Goal: Check status: Check status

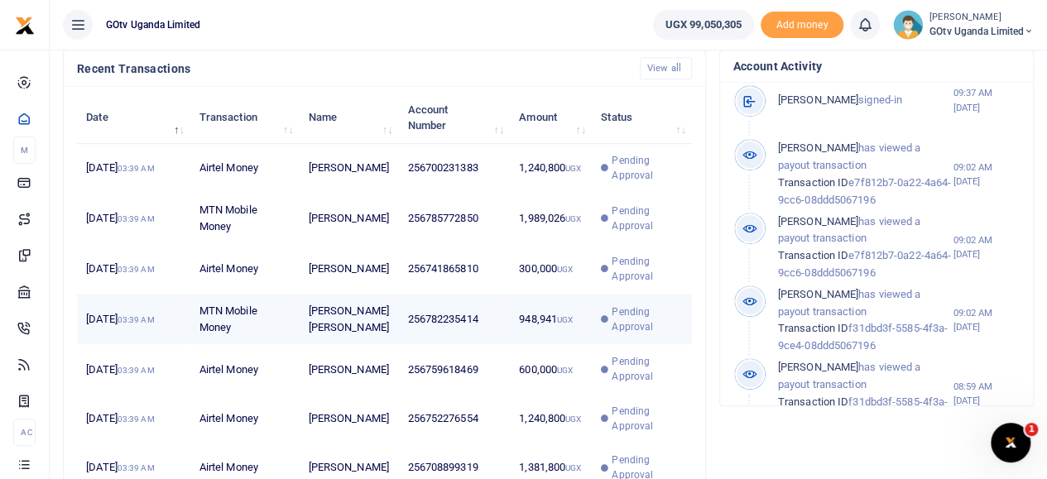
scroll to position [579, 0]
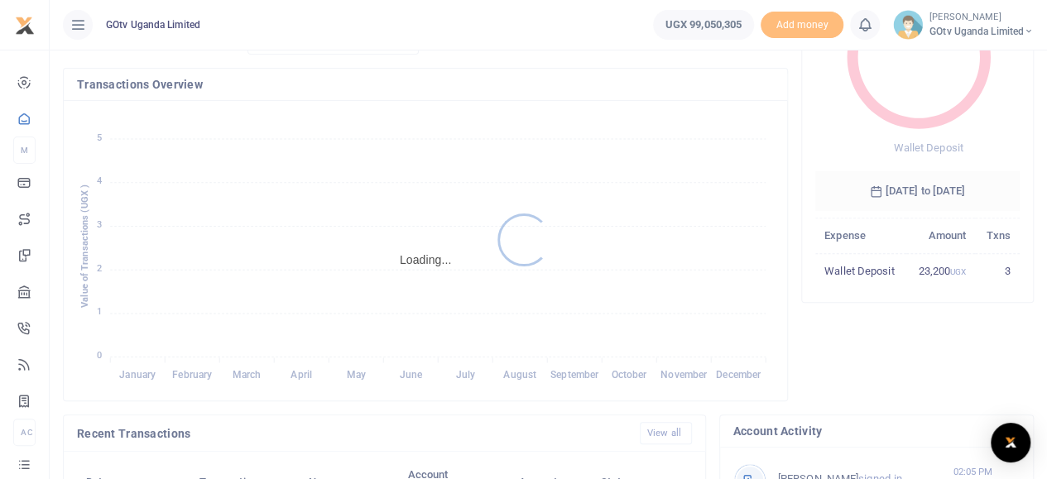
scroll to position [496, 0]
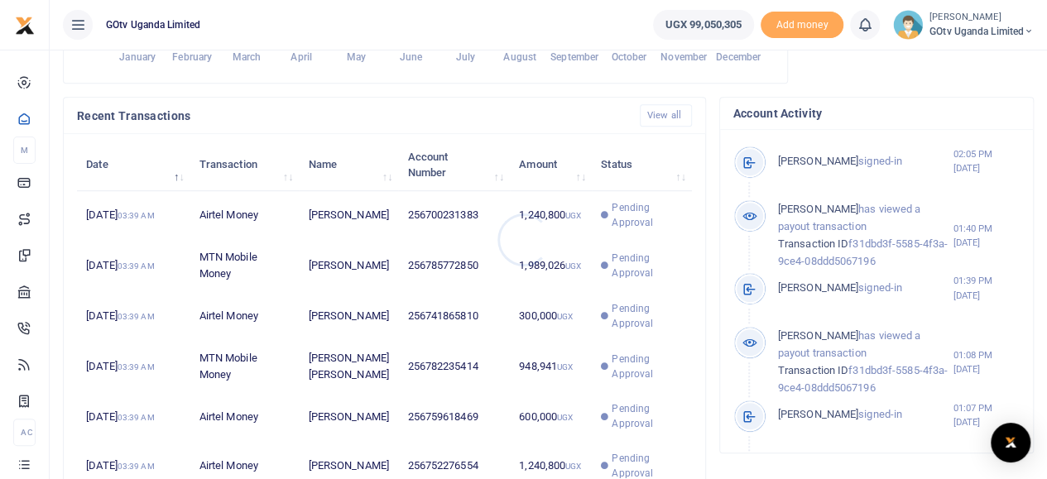
click at [632, 284] on div at bounding box center [523, 239] width 1047 height 479
click at [632, 280] on span "Pending Approval" at bounding box center [646, 266] width 70 height 30
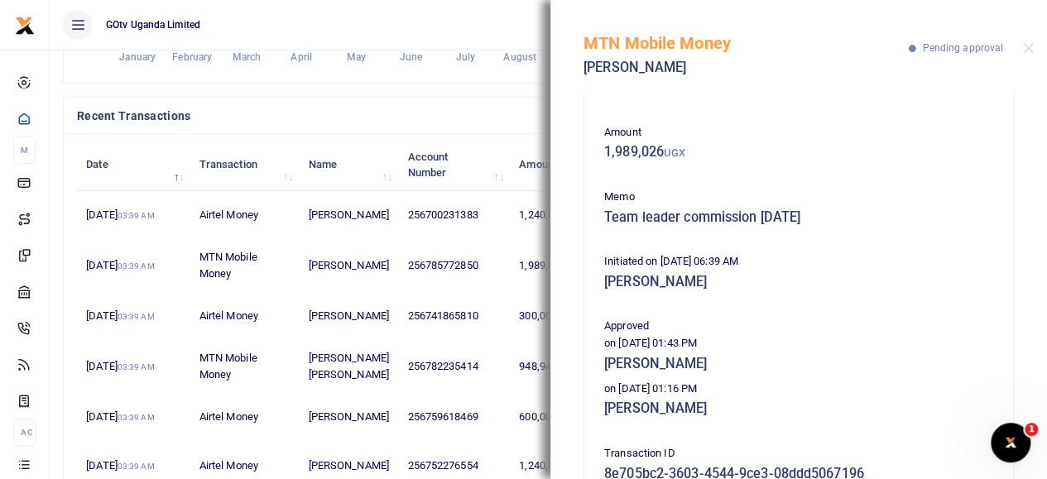
scroll to position [83, 0]
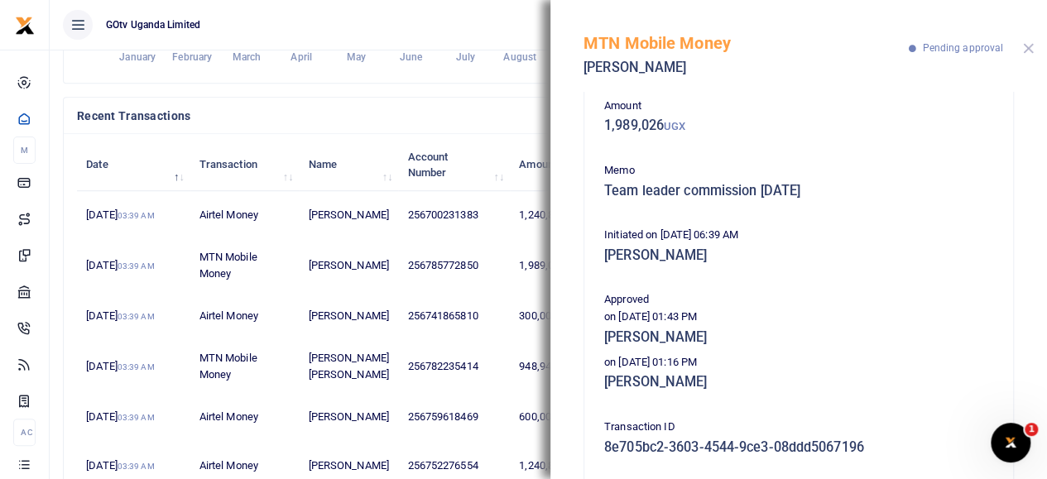
click at [1027, 48] on button "Close" at bounding box center [1028, 48] width 11 height 11
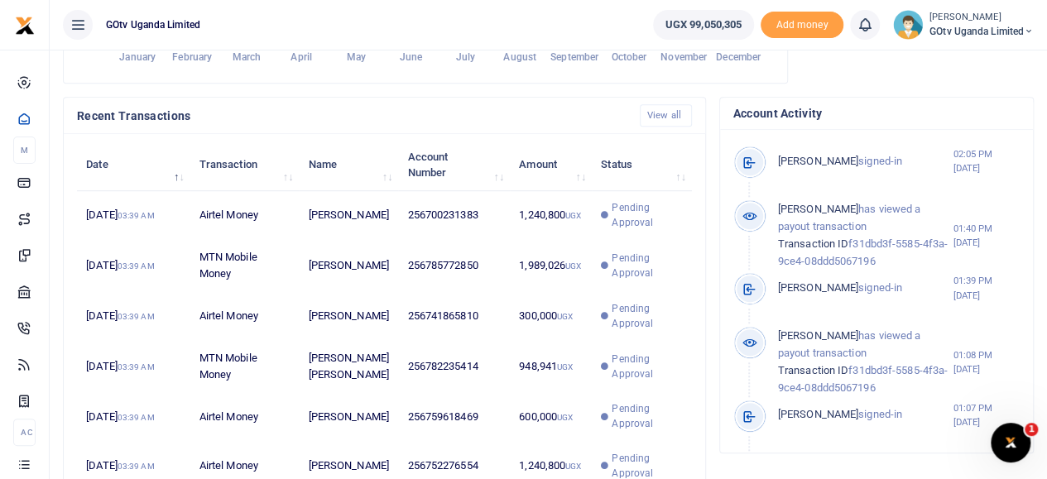
click at [965, 18] on small "[PERSON_NAME]" at bounding box center [981, 18] width 104 height 14
click at [975, 53] on link "Switch accounts" at bounding box center [971, 60] width 131 height 23
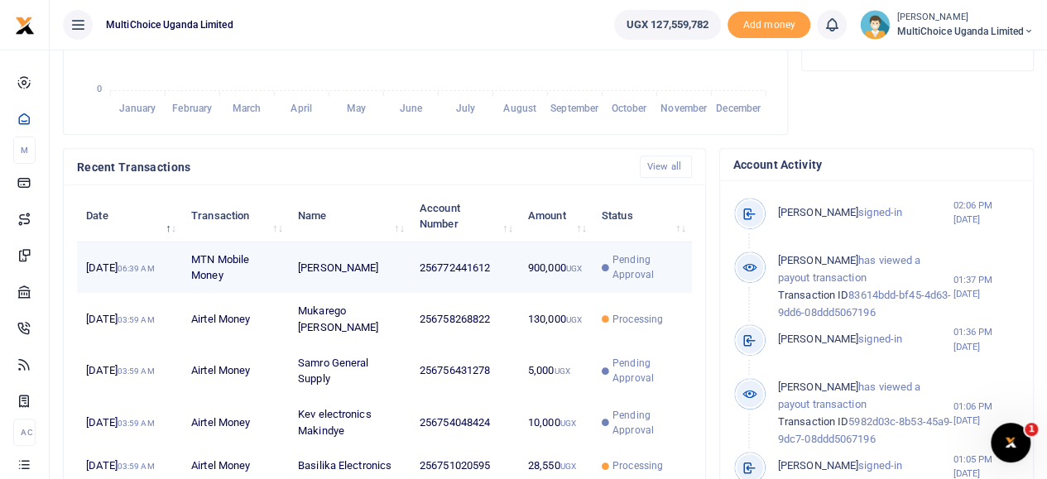
scroll to position [13, 13]
click at [632, 294] on td "Pending Approval" at bounding box center [641, 267] width 99 height 51
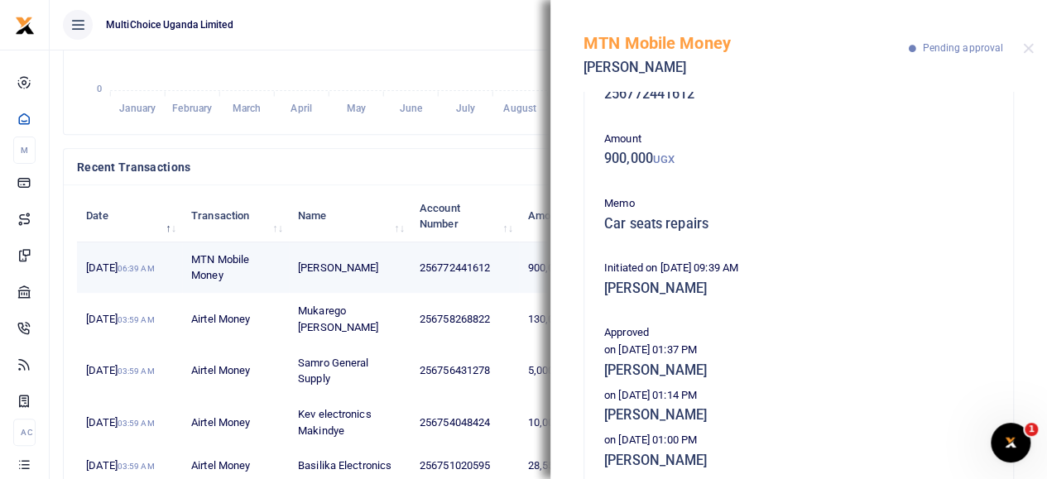
scroll to position [83, 0]
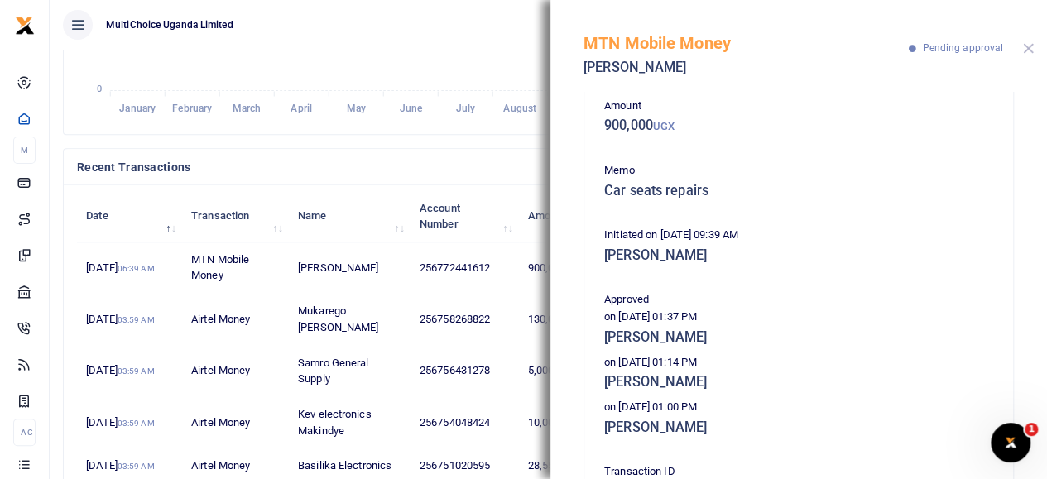
drag, startPoint x: 1031, startPoint y: 52, endPoint x: 1016, endPoint y: 62, distance: 17.9
click at [1033, 52] on div "MTN Mobile Money [PERSON_NAME] Pending approval" at bounding box center [798, 46] width 496 height 92
click at [1025, 49] on button "Close" at bounding box center [1028, 48] width 11 height 11
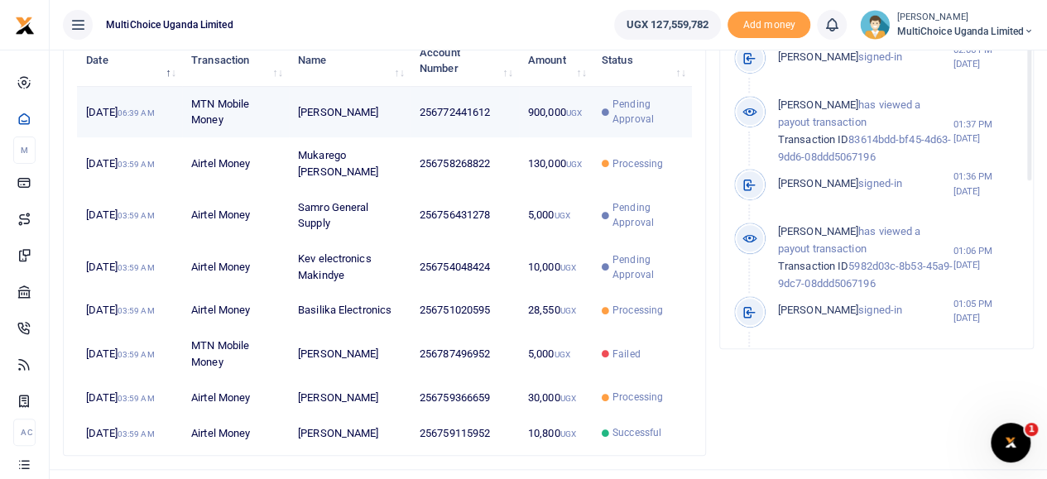
scroll to position [693, 0]
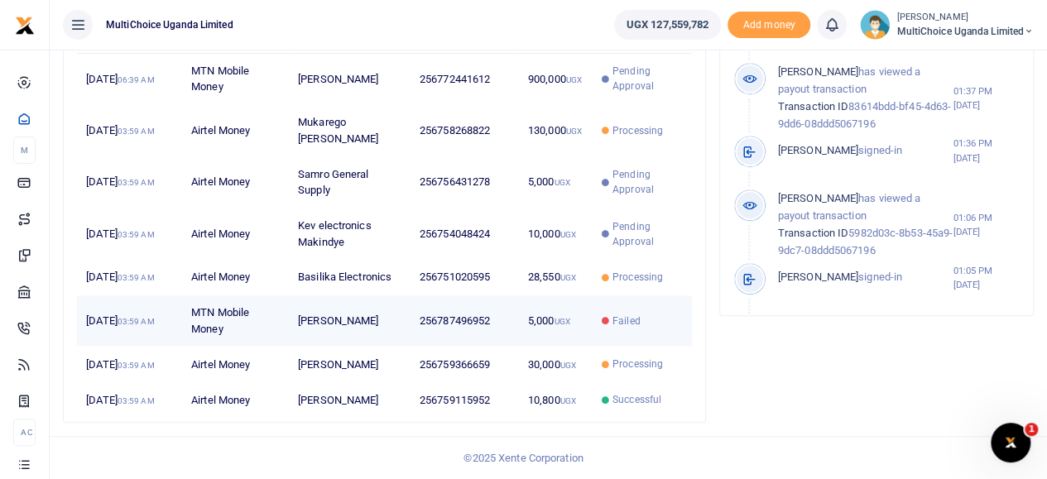
click at [629, 314] on span "Failed" at bounding box center [626, 321] width 28 height 15
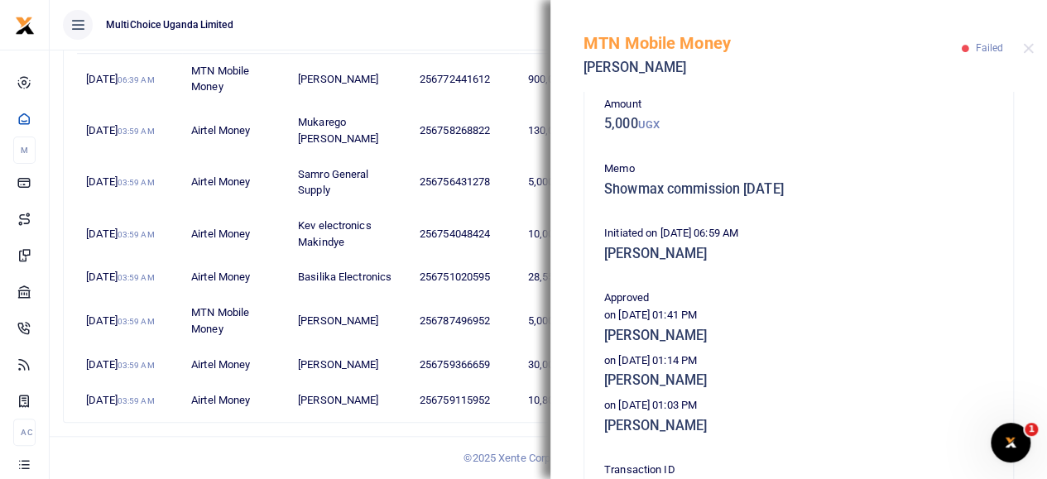
scroll to position [83, 0]
click at [1031, 51] on button "Close" at bounding box center [1028, 48] width 11 height 11
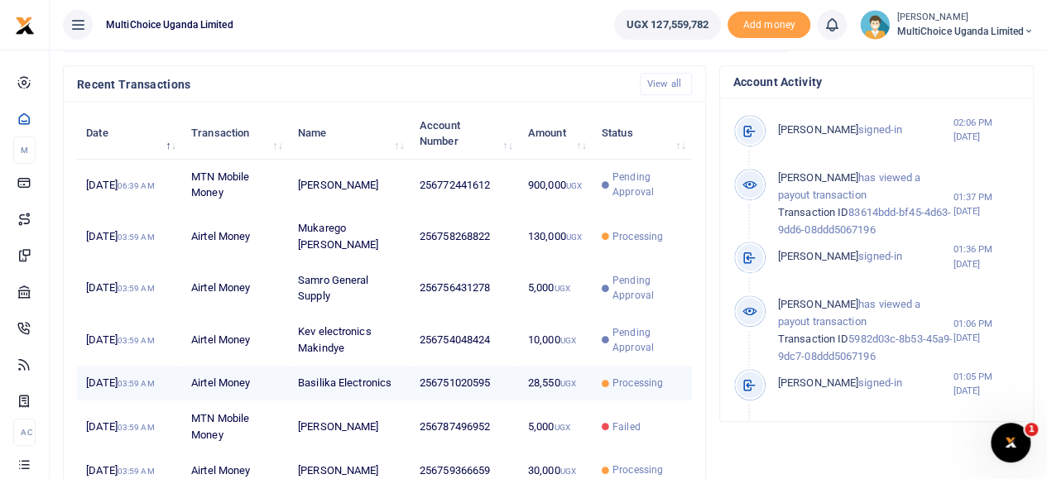
scroll to position [693, 0]
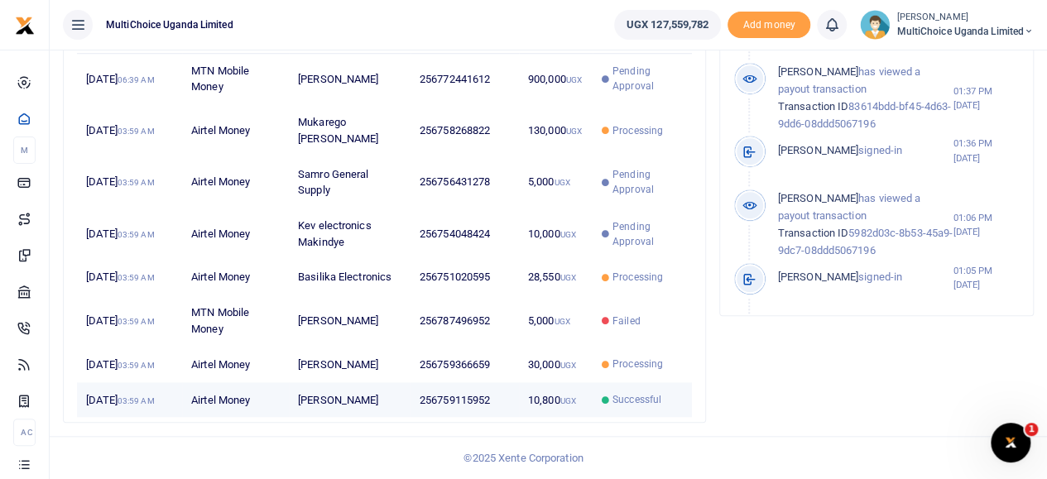
click at [627, 392] on span "Successful" at bounding box center [636, 399] width 49 height 15
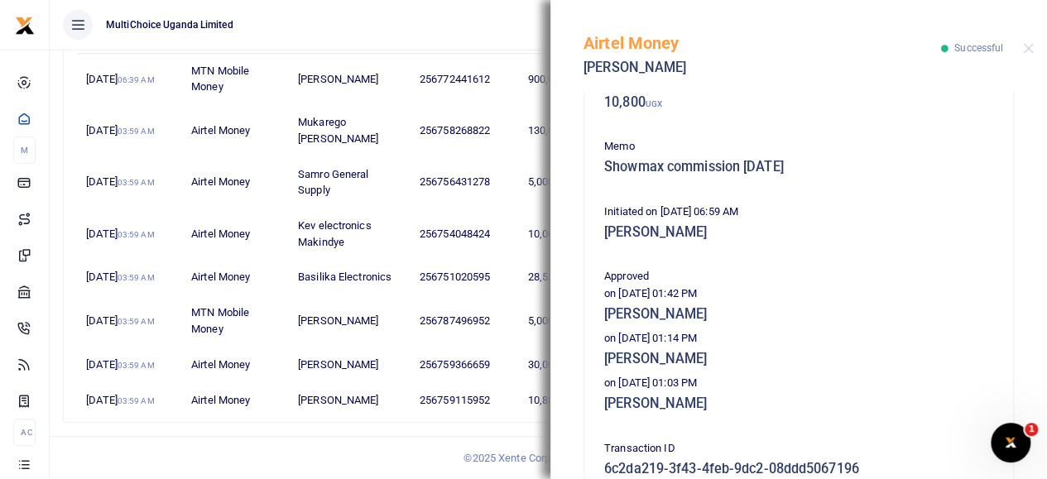
scroll to position [414, 0]
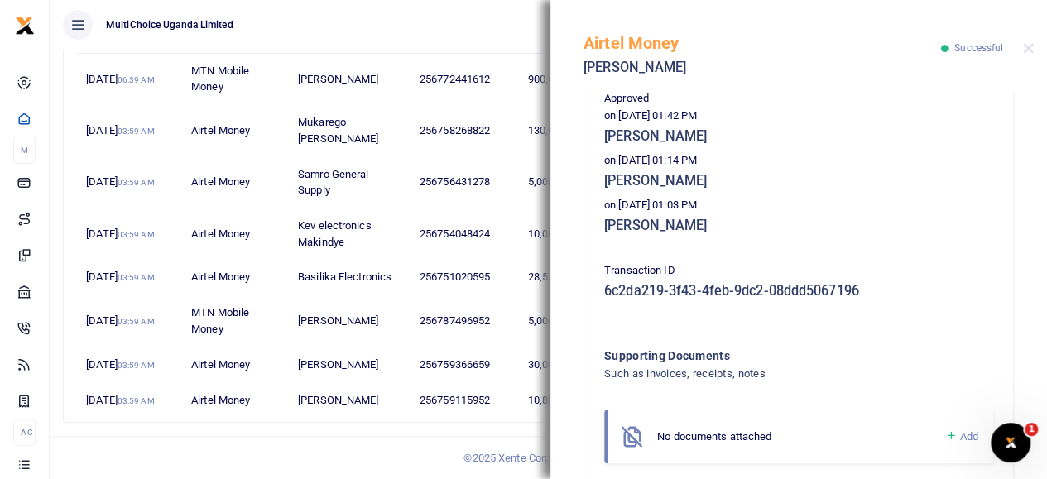
click at [1037, 45] on div "Airtel Money [PERSON_NAME] Successful" at bounding box center [798, 46] width 496 height 92
click at [1024, 50] on button "Close" at bounding box center [1028, 48] width 11 height 11
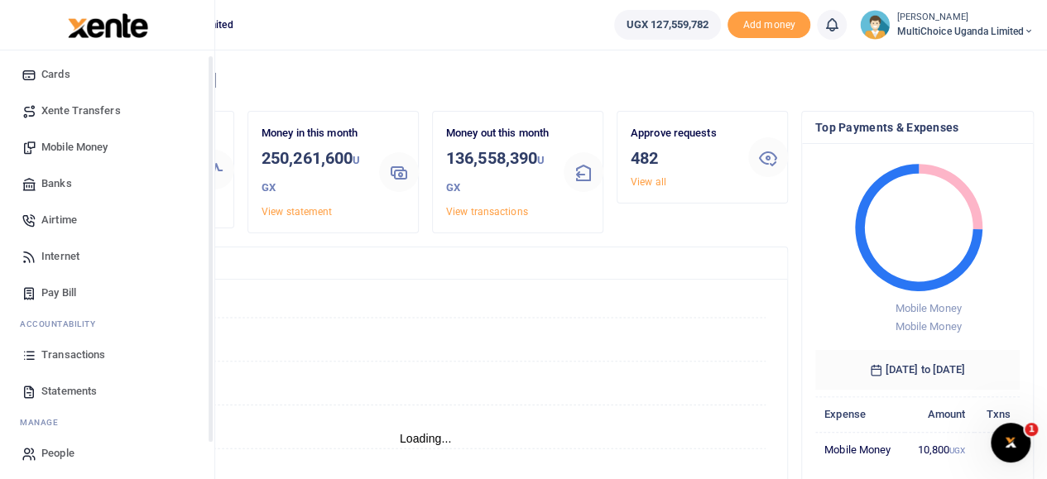
scroll to position [111, 0]
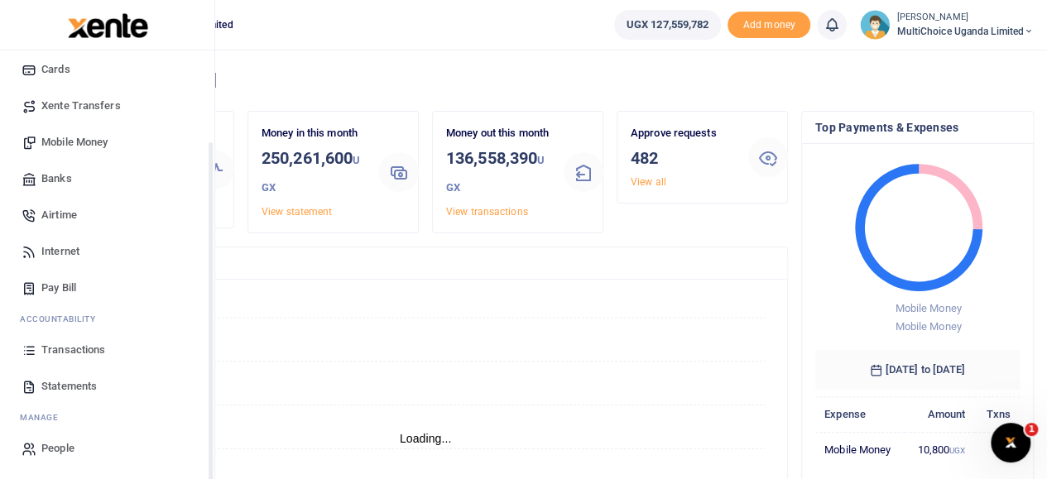
click at [56, 348] on span "Transactions" at bounding box center [73, 350] width 64 height 17
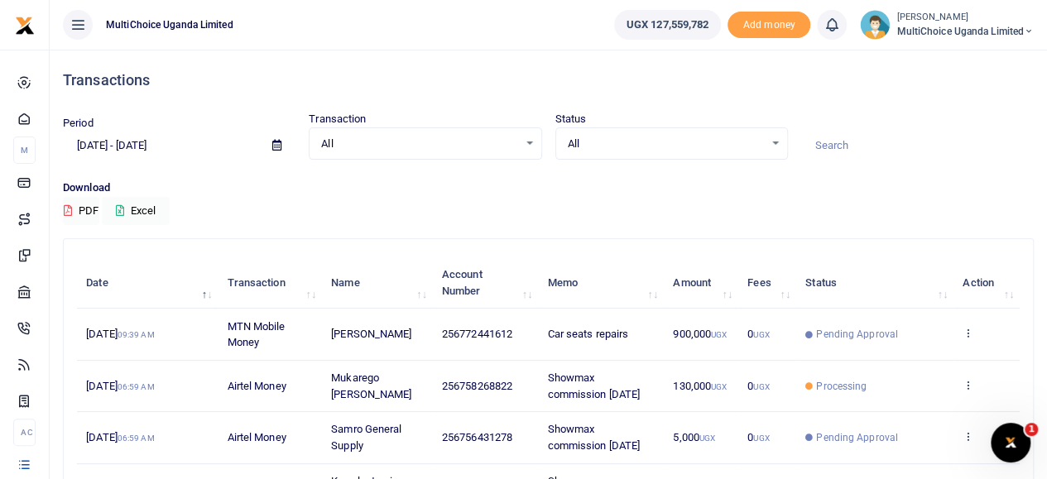
click at [768, 144] on div "All Select an option..." at bounding box center [671, 144] width 231 height 18
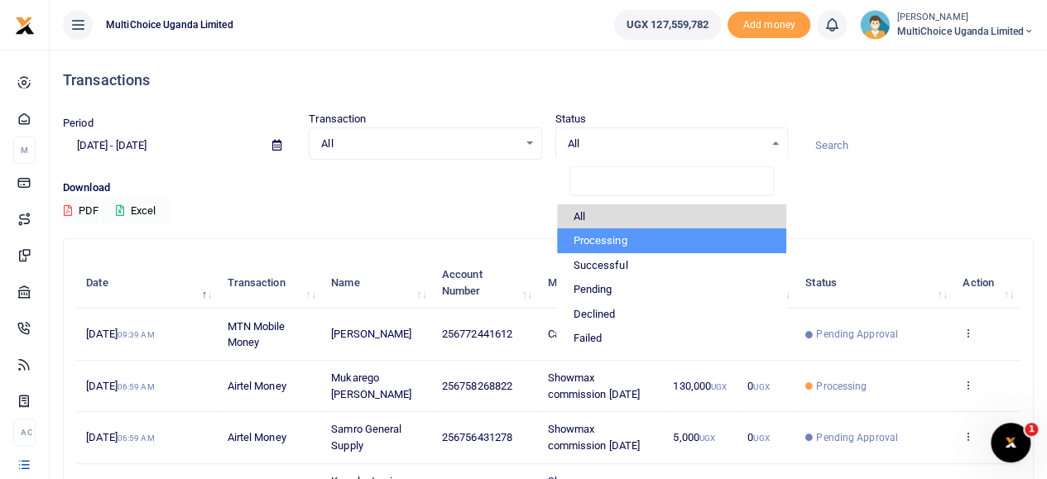
click at [584, 234] on li "Processing" at bounding box center [671, 240] width 229 height 25
select select "PROCESSING"
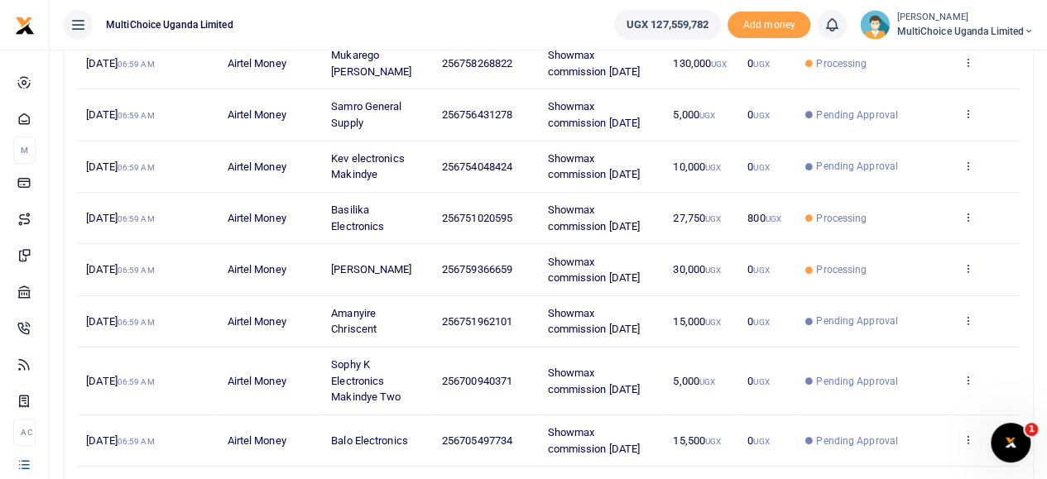
scroll to position [470, 0]
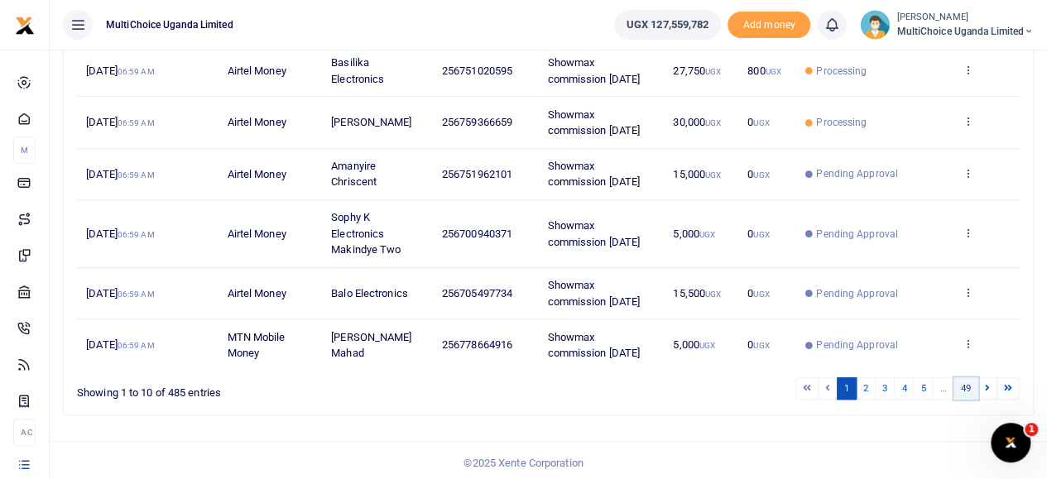
click at [974, 385] on link "49" at bounding box center [965, 388] width 25 height 22
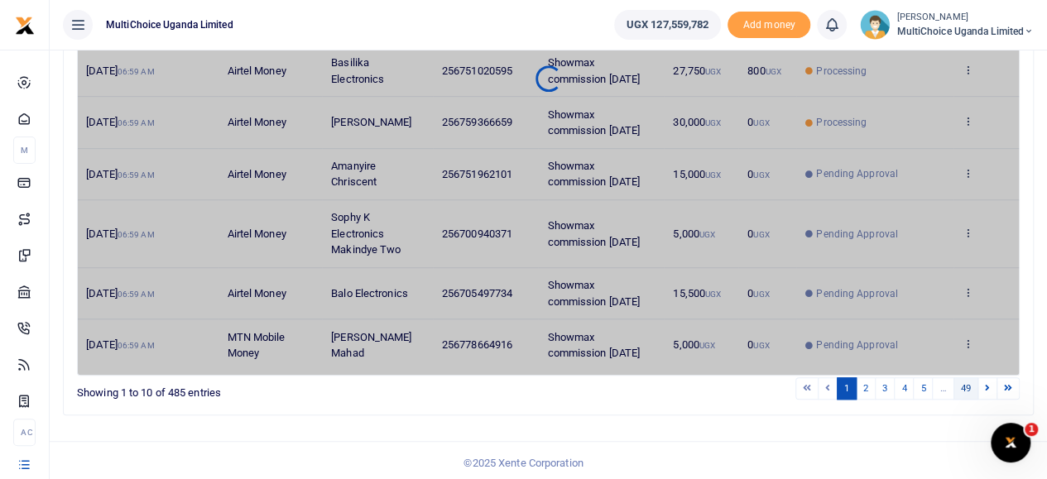
scroll to position [198, 0]
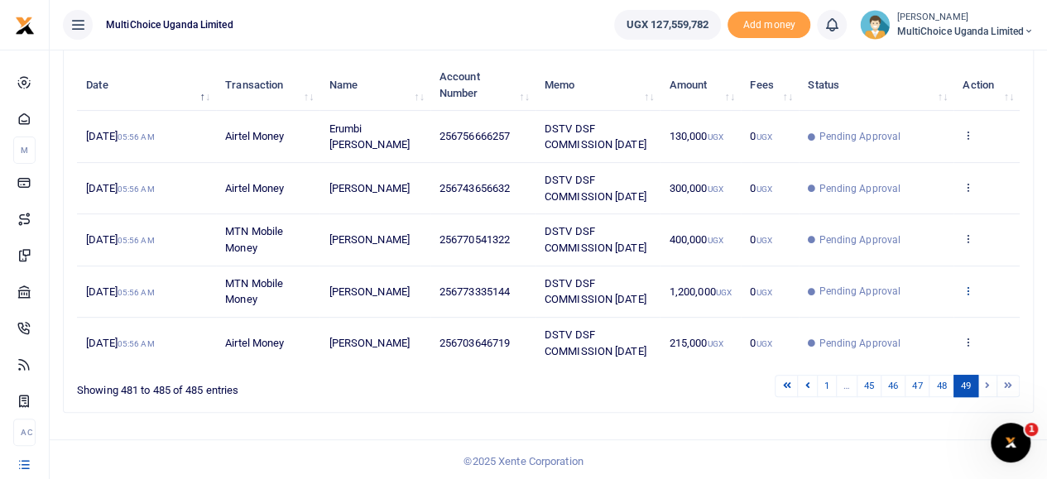
click at [963, 285] on icon at bounding box center [967, 291] width 11 height 12
click at [938, 314] on link "View details" at bounding box center [907, 317] width 131 height 23
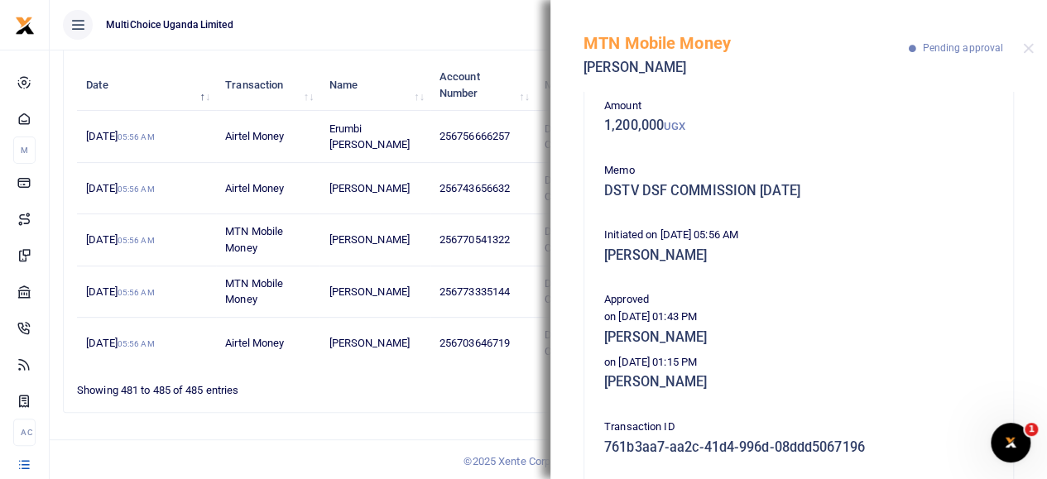
scroll to position [0, 0]
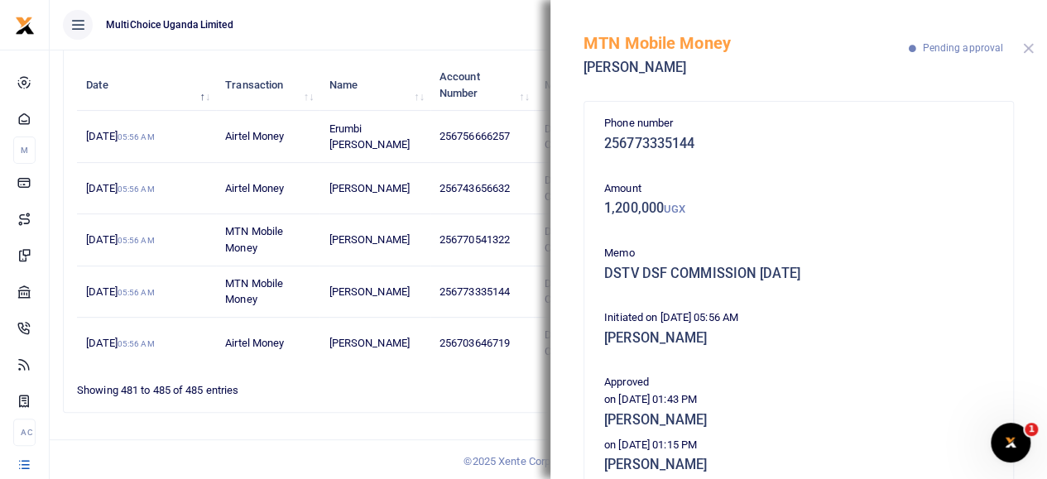
click at [1028, 51] on button "Close" at bounding box center [1028, 48] width 11 height 11
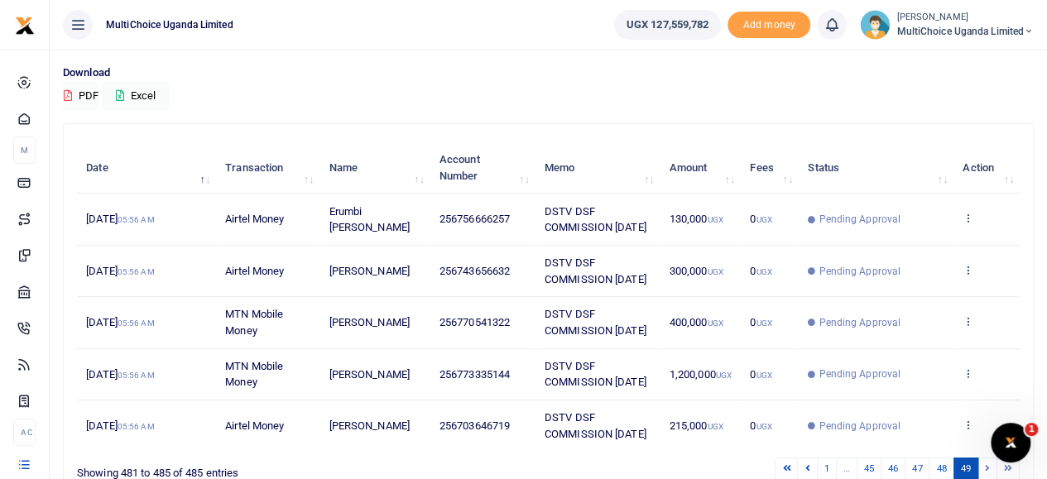
scroll to position [198, 0]
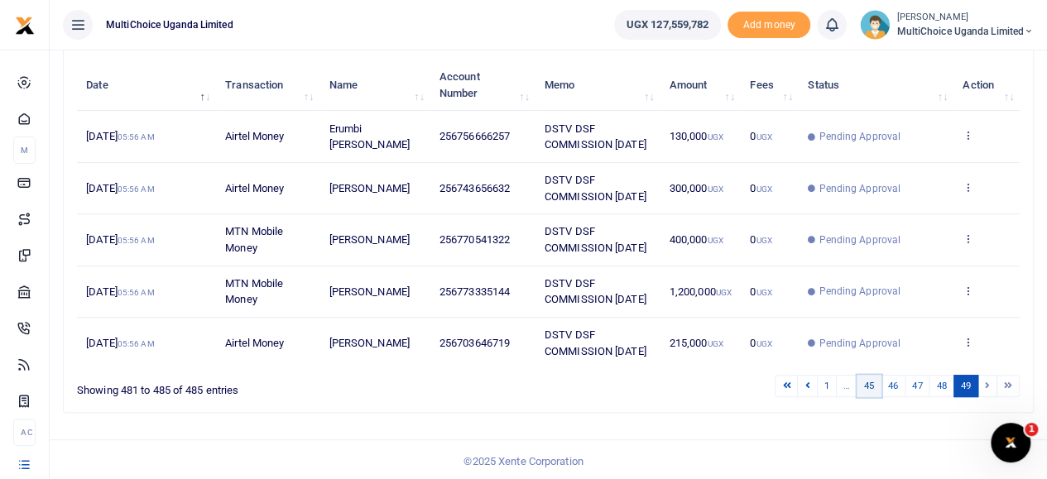
click at [874, 386] on link "45" at bounding box center [868, 386] width 25 height 22
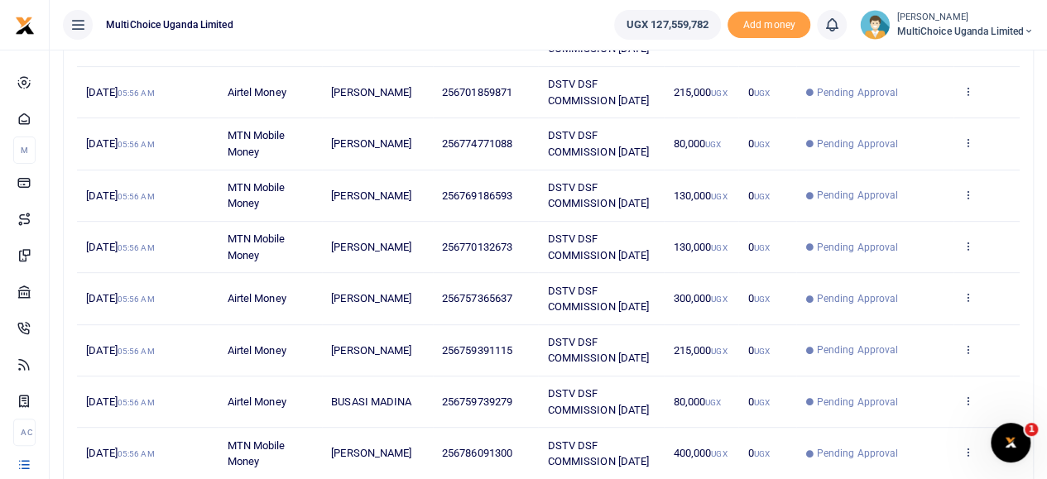
scroll to position [289, 0]
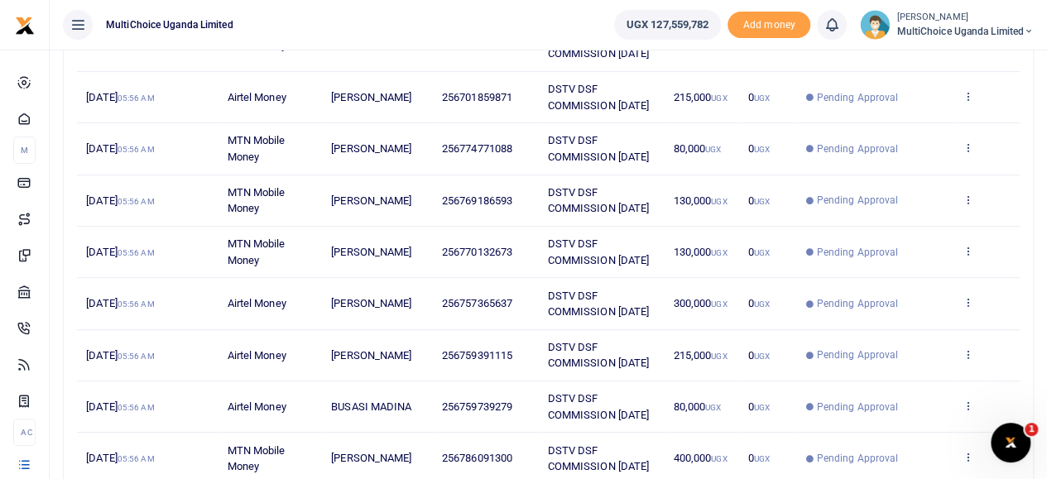
click at [971, 189] on td "View details Send again" at bounding box center [986, 200] width 66 height 51
click at [971, 194] on icon at bounding box center [967, 200] width 11 height 12
click at [947, 219] on link "View details" at bounding box center [907, 226] width 131 height 23
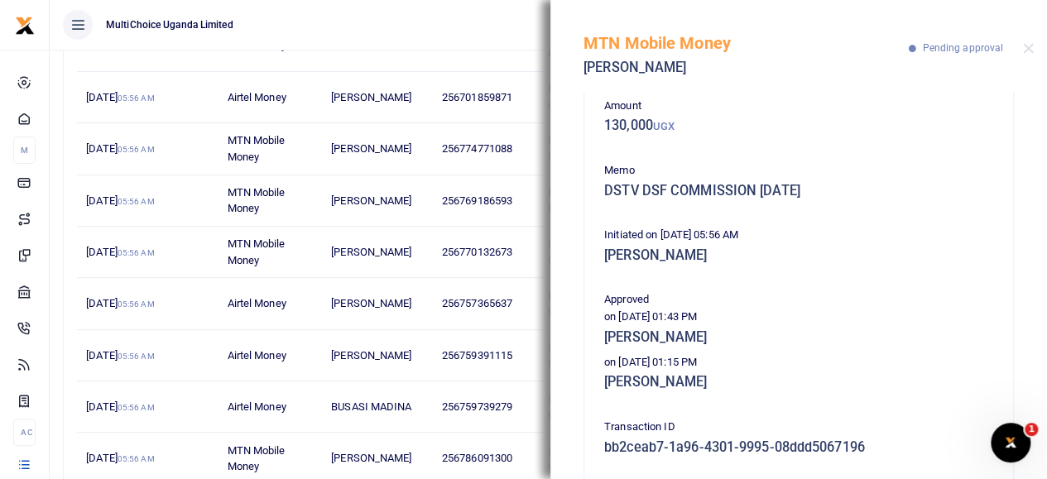
scroll to position [0, 0]
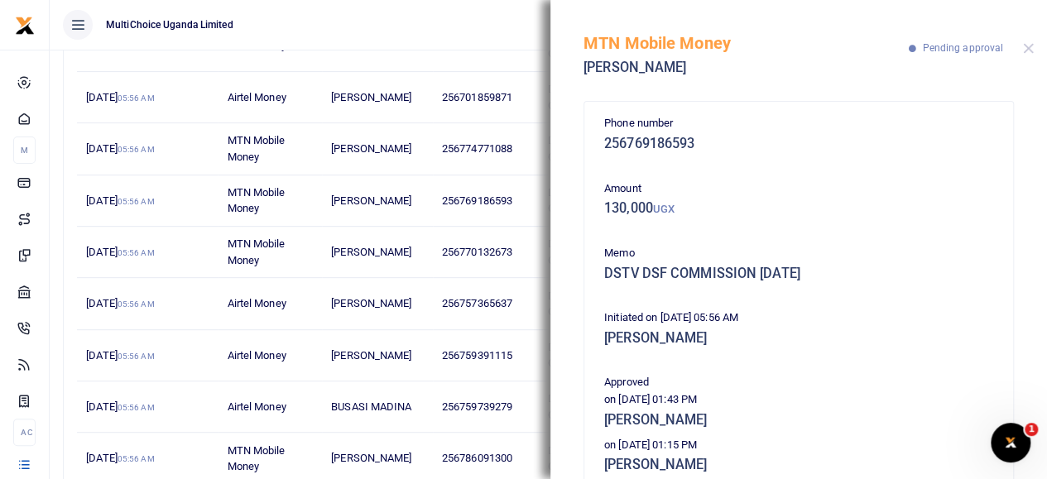
drag, startPoint x: 1019, startPoint y: 50, endPoint x: 1030, endPoint y: 46, distance: 11.5
click at [1023, 48] on div "MTN Mobile Money Isma Ssegawa Pending approval" at bounding box center [798, 46] width 496 height 92
click at [1030, 46] on button "Close" at bounding box center [1028, 48] width 11 height 11
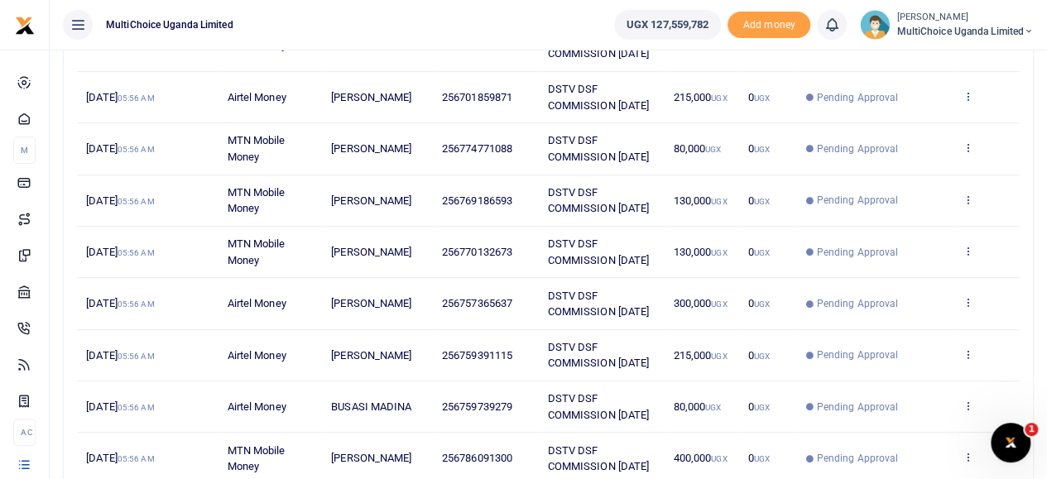
click at [969, 95] on icon at bounding box center [967, 96] width 11 height 12
click at [879, 123] on link "View details" at bounding box center [907, 124] width 131 height 23
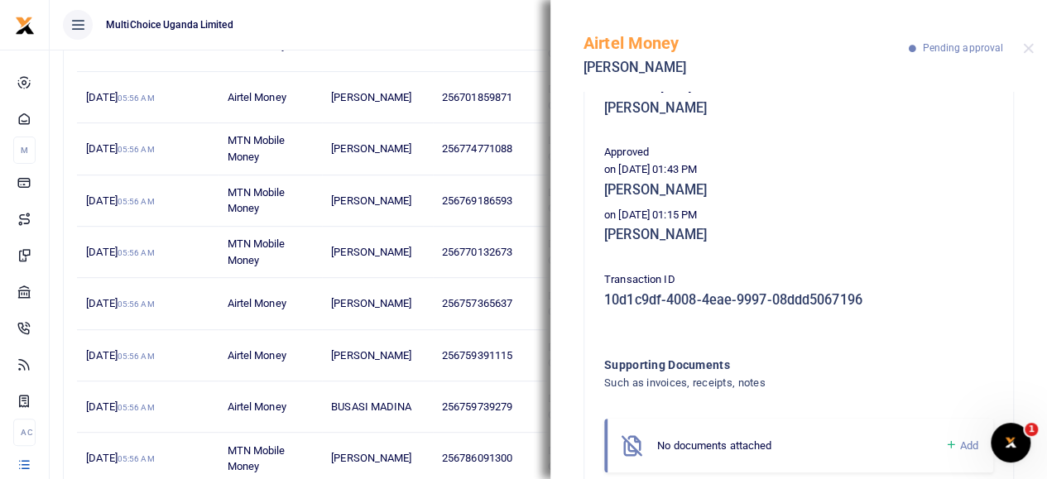
scroll to position [194, 0]
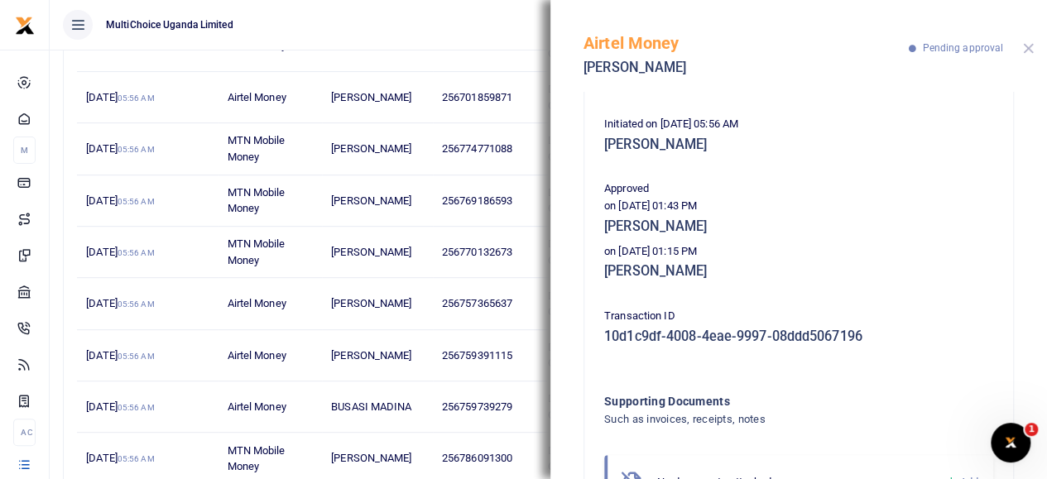
click at [1024, 46] on button "Close" at bounding box center [1028, 48] width 11 height 11
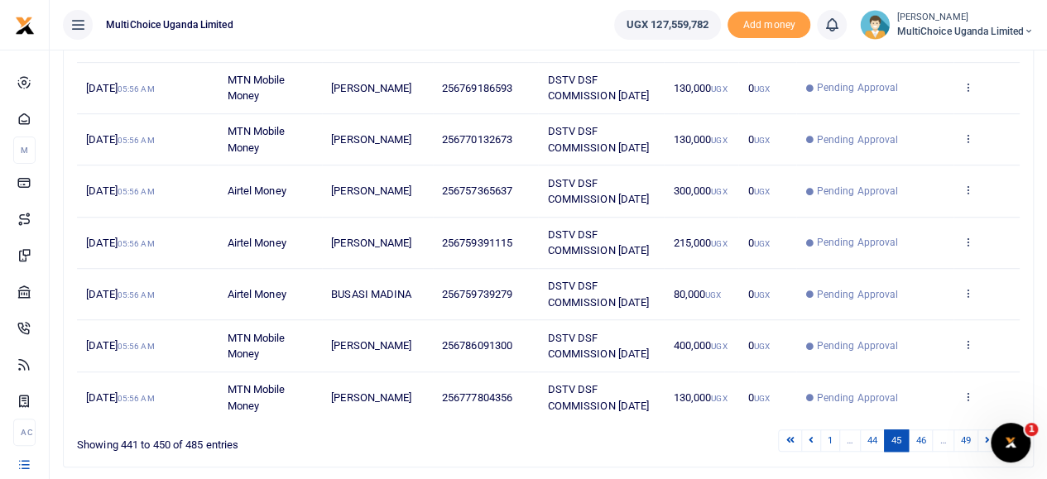
scroll to position [454, 0]
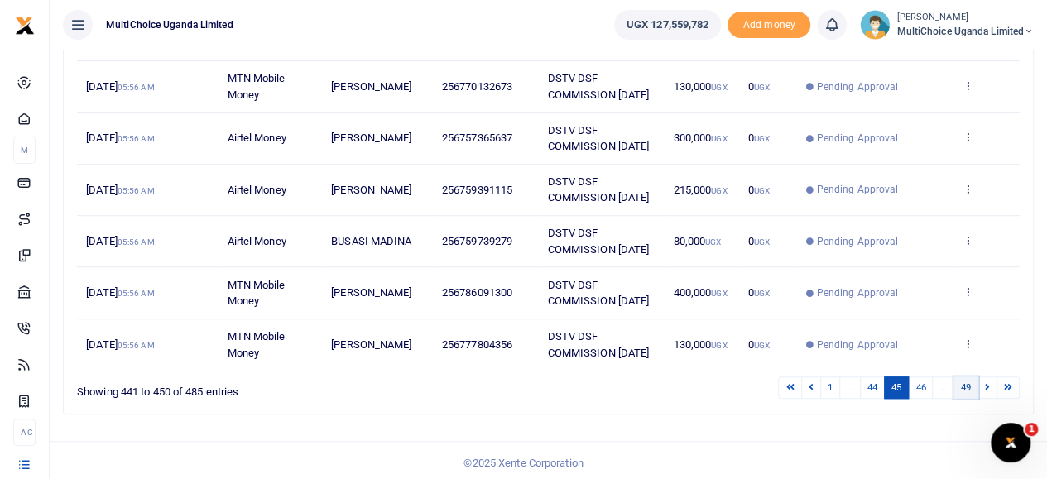
click at [973, 383] on link "49" at bounding box center [965, 387] width 25 height 22
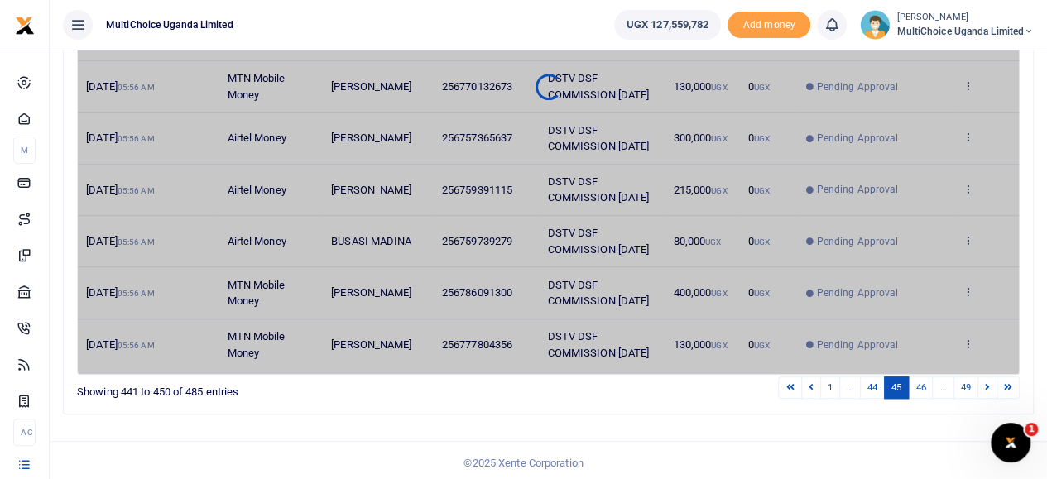
scroll to position [198, 0]
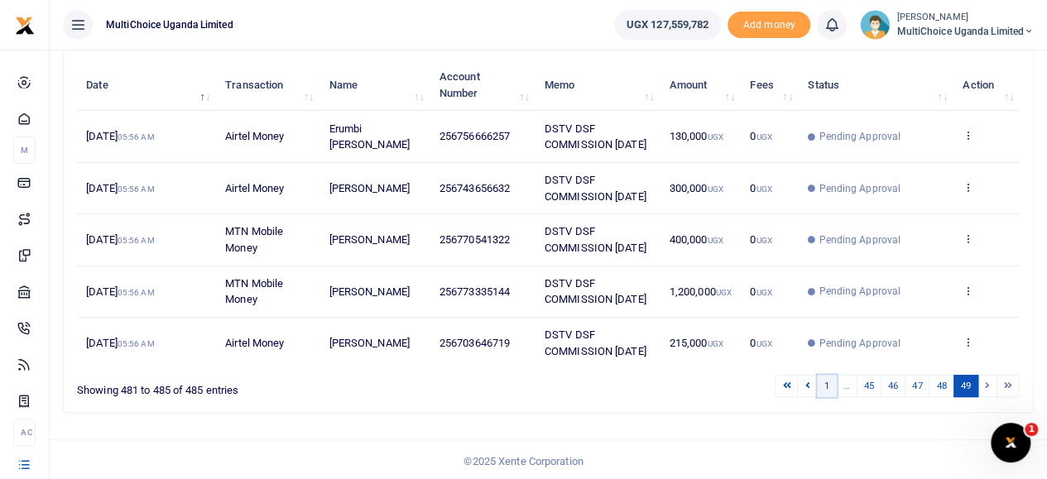
click at [824, 383] on link "1" at bounding box center [827, 386] width 20 height 22
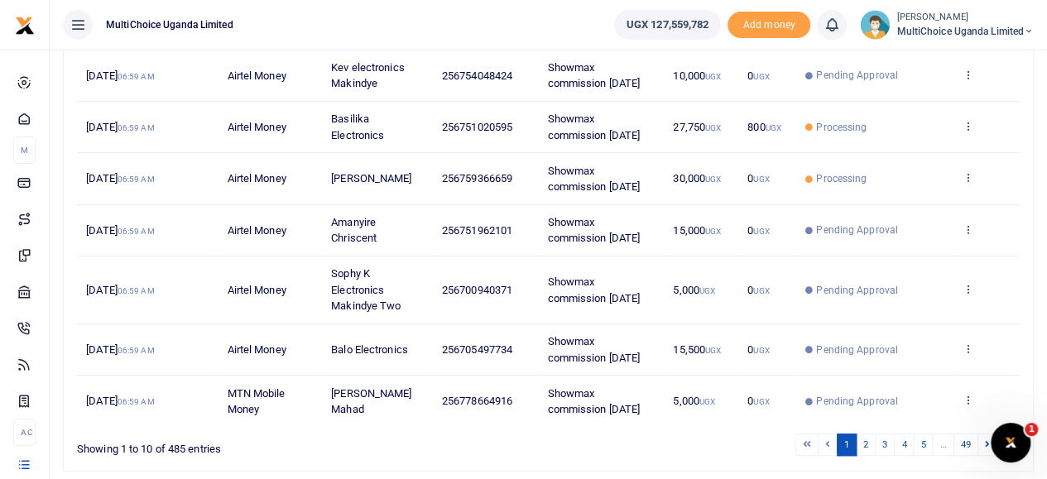
scroll to position [387, 0]
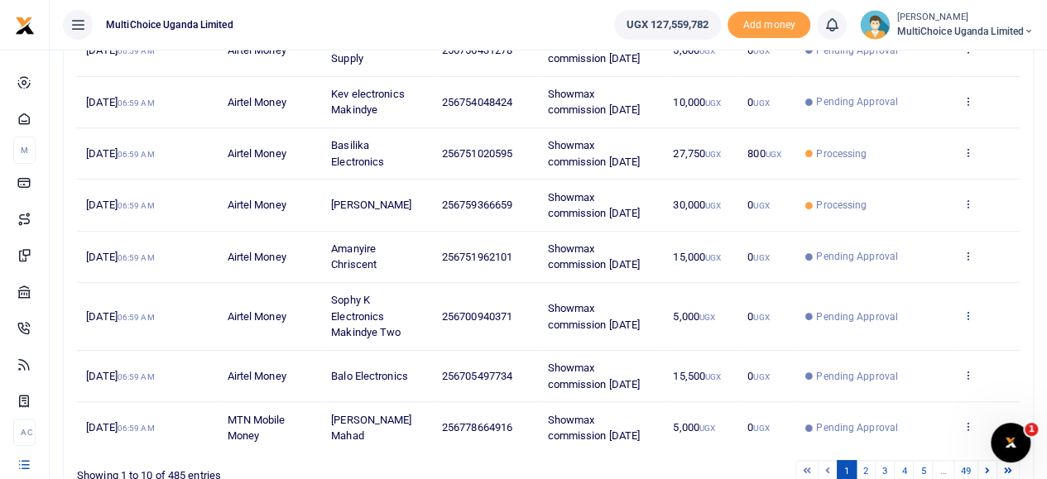
click at [966, 312] on icon at bounding box center [967, 315] width 11 height 12
click at [860, 340] on icon at bounding box center [861, 340] width 11 height 12
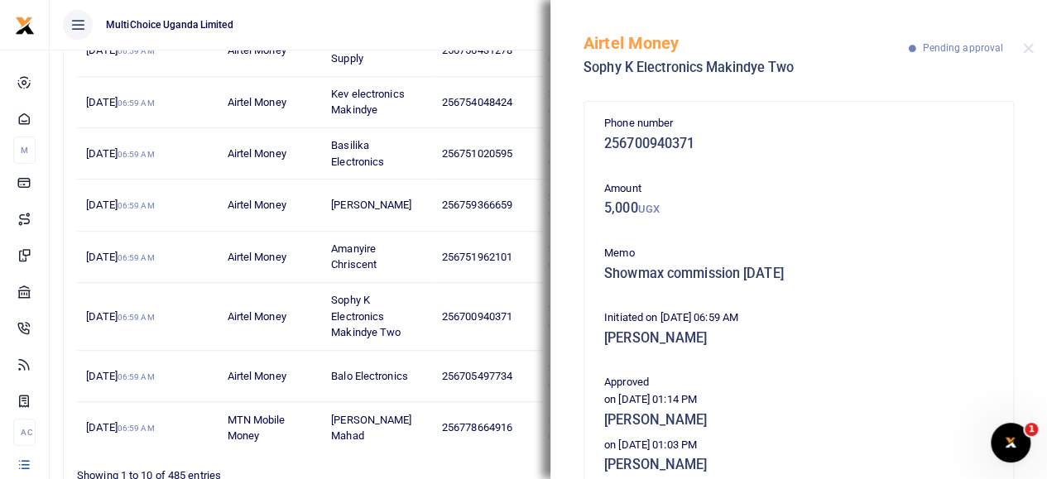
scroll to position [83, 0]
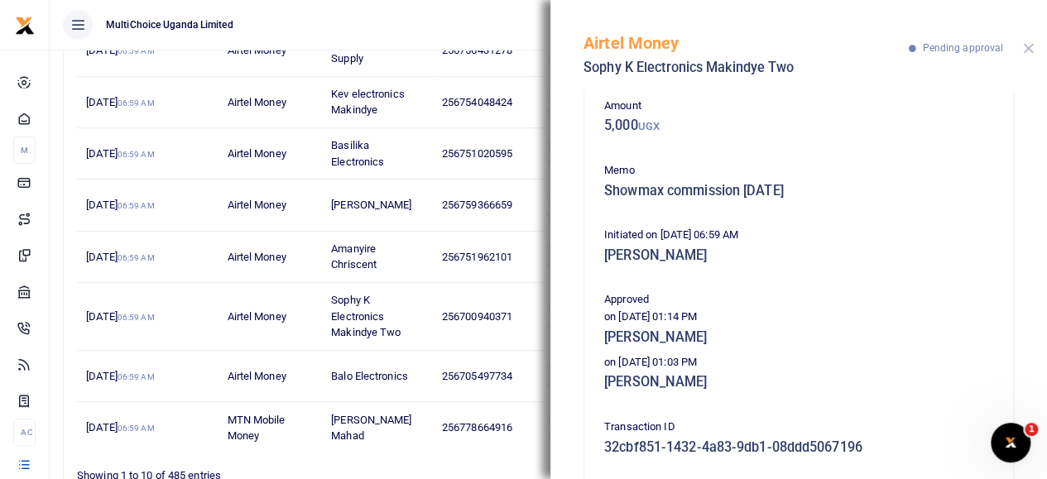
click at [1023, 51] on button "Close" at bounding box center [1028, 48] width 11 height 11
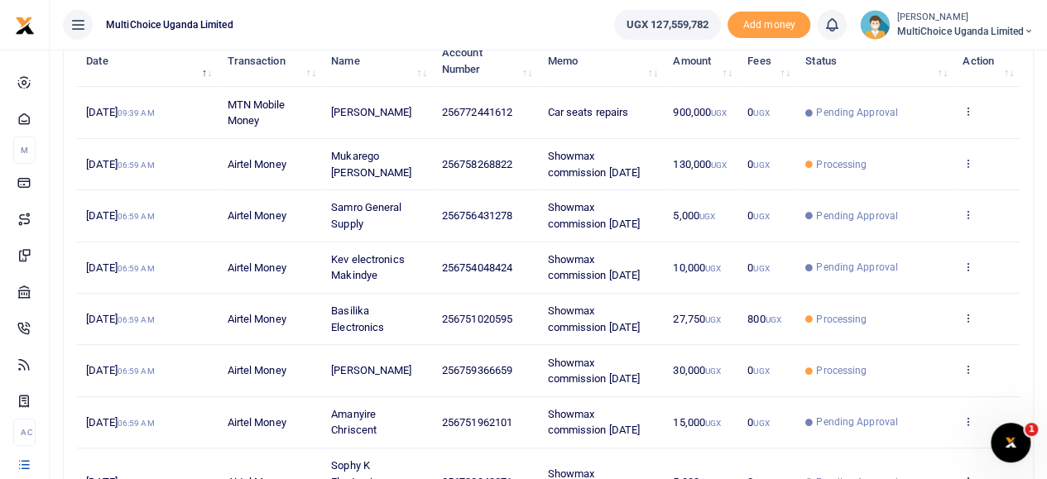
scroll to position [139, 0]
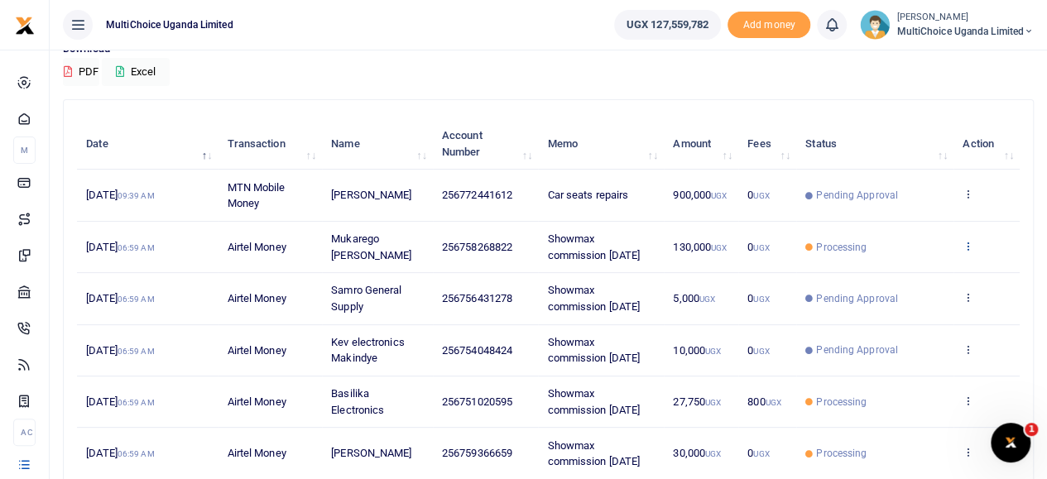
click at [966, 242] on icon at bounding box center [967, 246] width 11 height 12
click at [898, 275] on link "View details" at bounding box center [907, 273] width 131 height 23
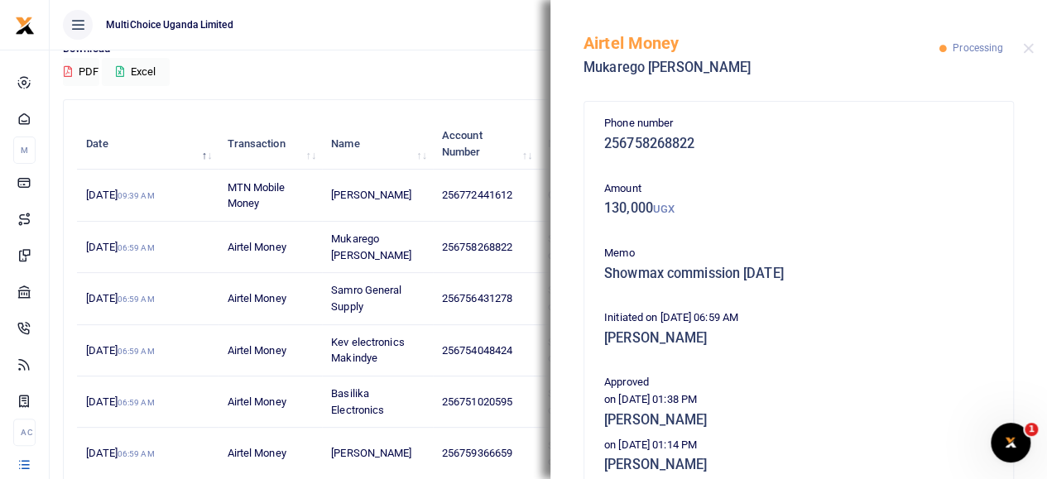
scroll to position [83, 0]
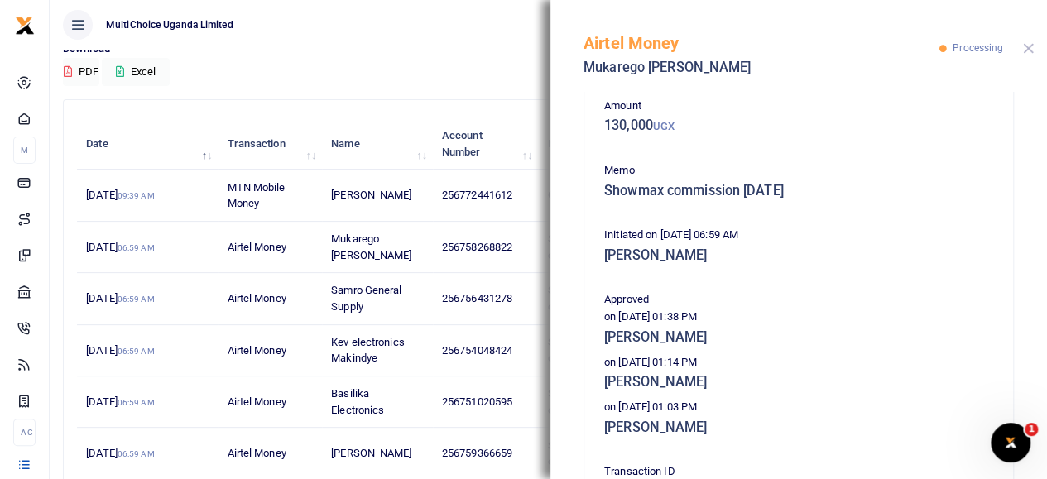
click at [1025, 47] on button "Close" at bounding box center [1028, 48] width 11 height 11
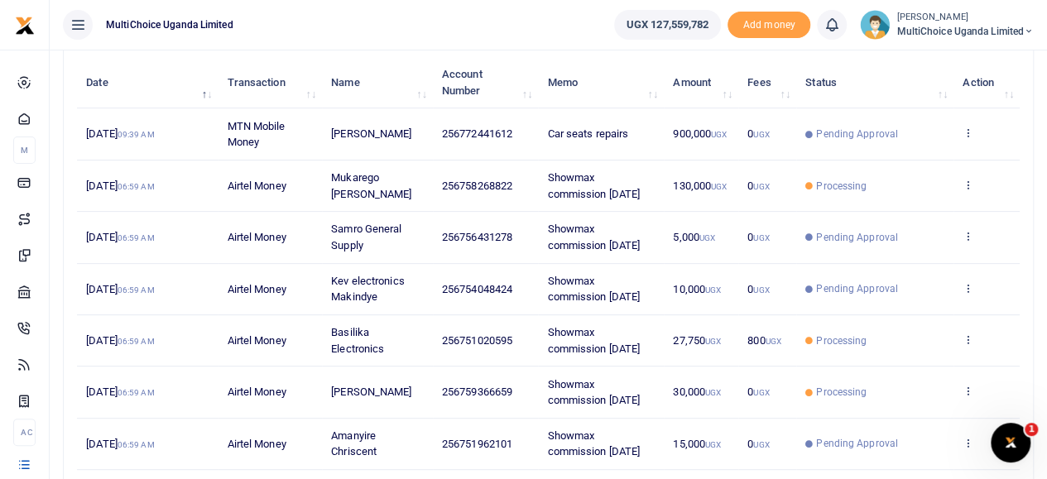
scroll to position [470, 0]
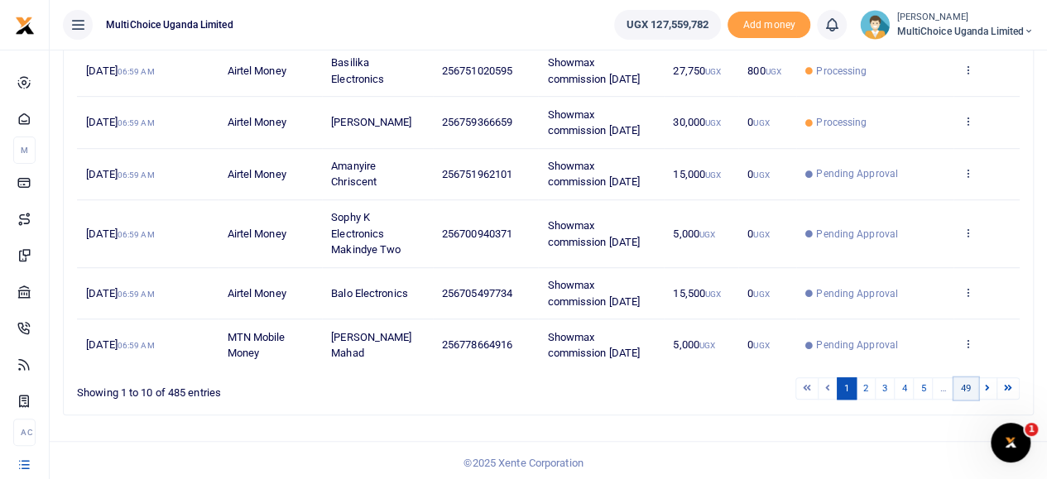
click at [968, 382] on link "49" at bounding box center [965, 388] width 25 height 22
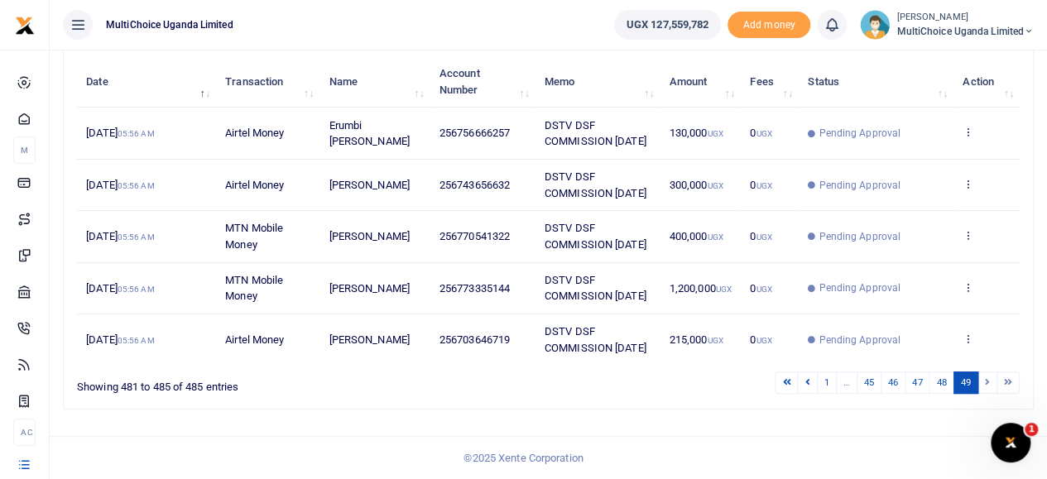
scroll to position [198, 0]
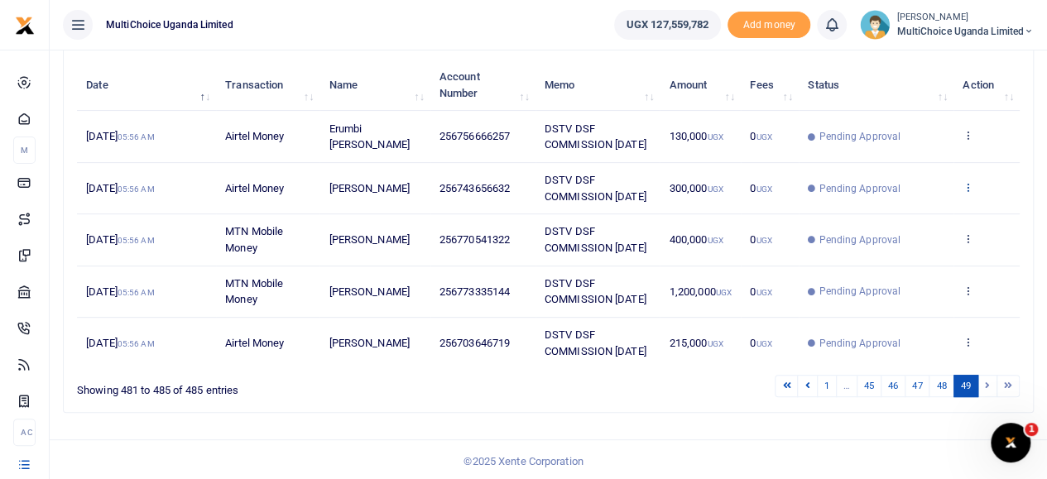
click at [968, 181] on icon at bounding box center [967, 187] width 11 height 12
click at [918, 217] on link "View details" at bounding box center [907, 215] width 131 height 23
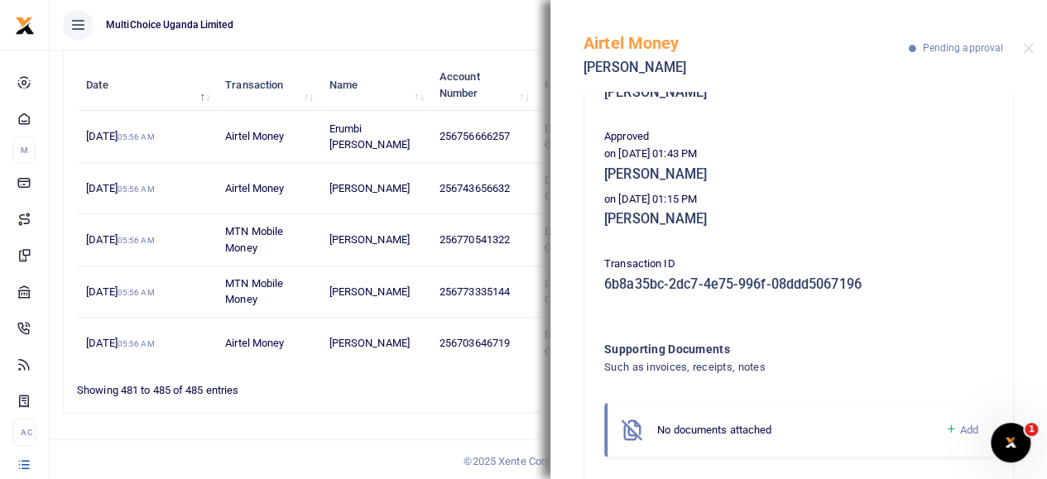
scroll to position [248, 0]
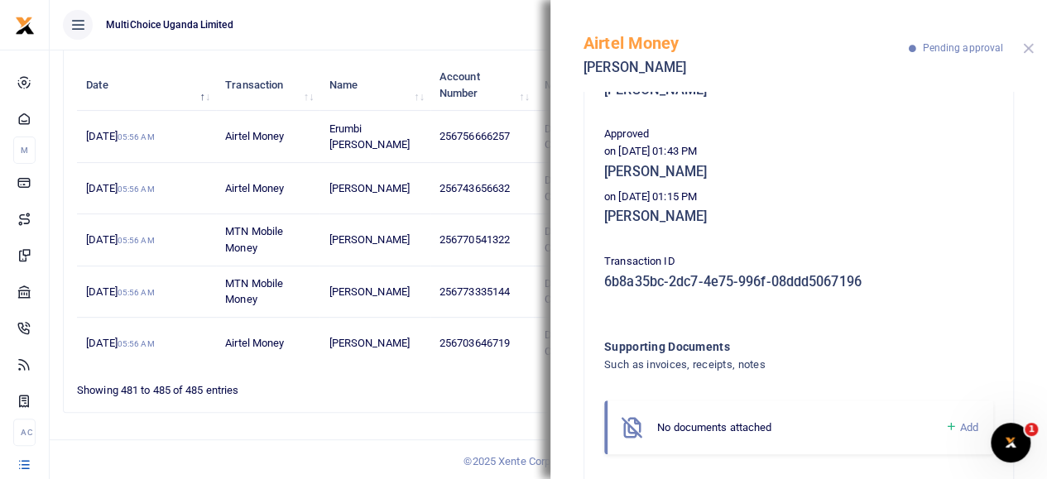
click at [1028, 52] on button "Close" at bounding box center [1028, 48] width 11 height 11
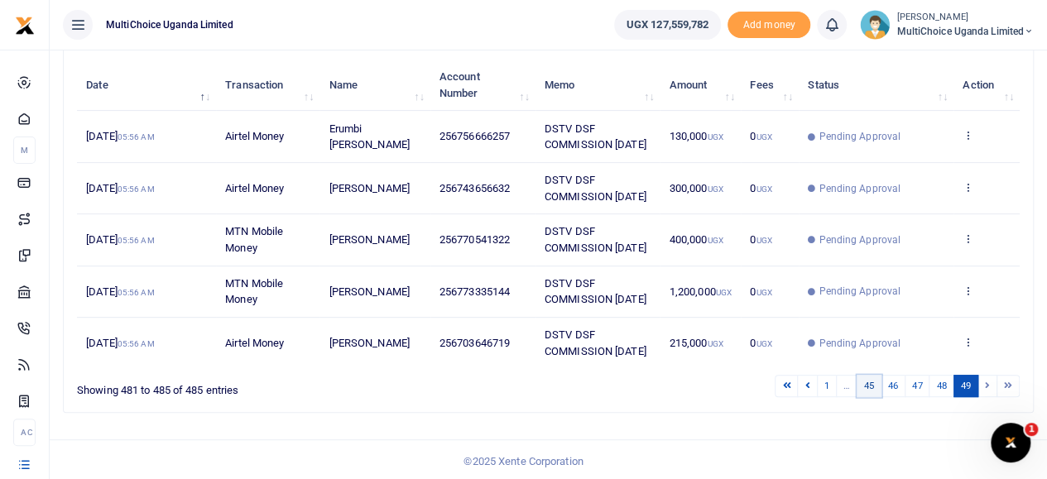
click at [869, 387] on link "45" at bounding box center [868, 386] width 25 height 22
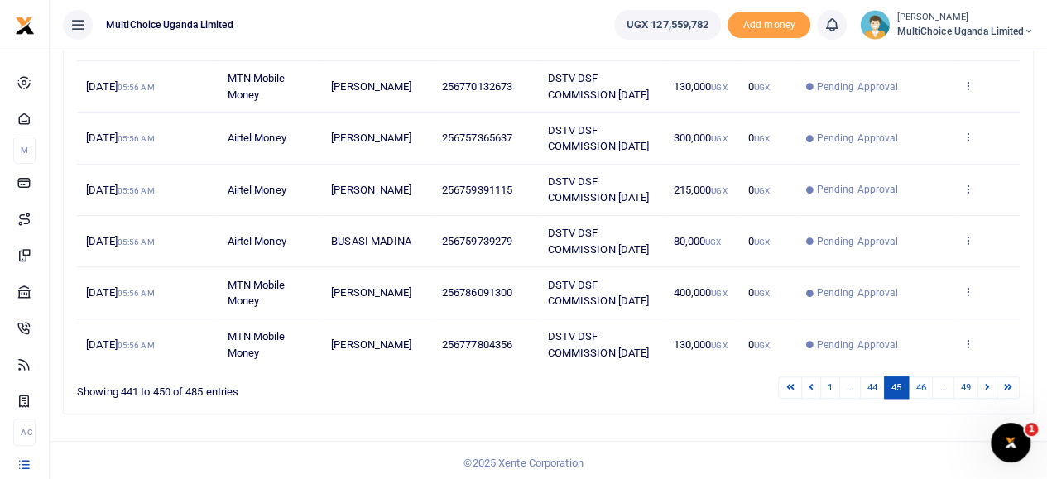
scroll to position [206, 0]
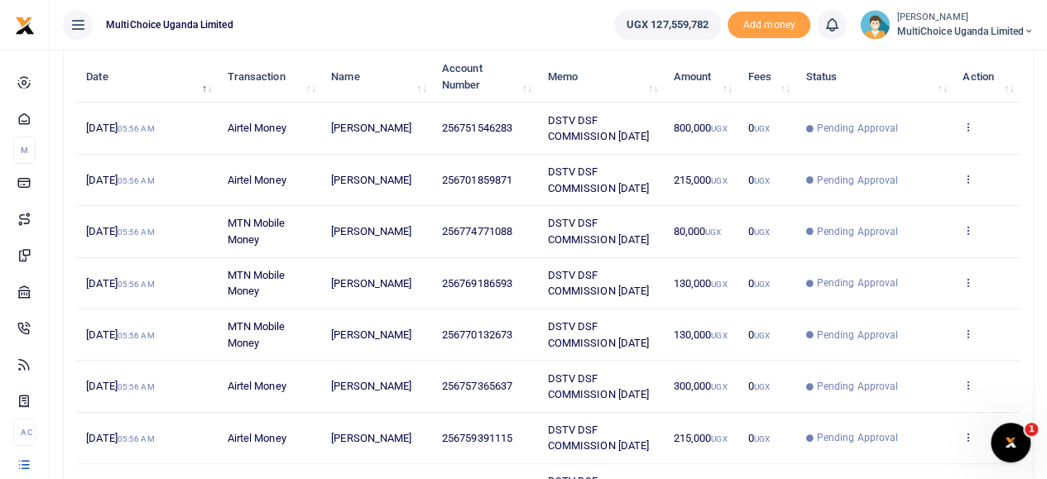
click at [963, 225] on icon at bounding box center [967, 230] width 11 height 12
click at [890, 254] on link "View details" at bounding box center [907, 258] width 131 height 23
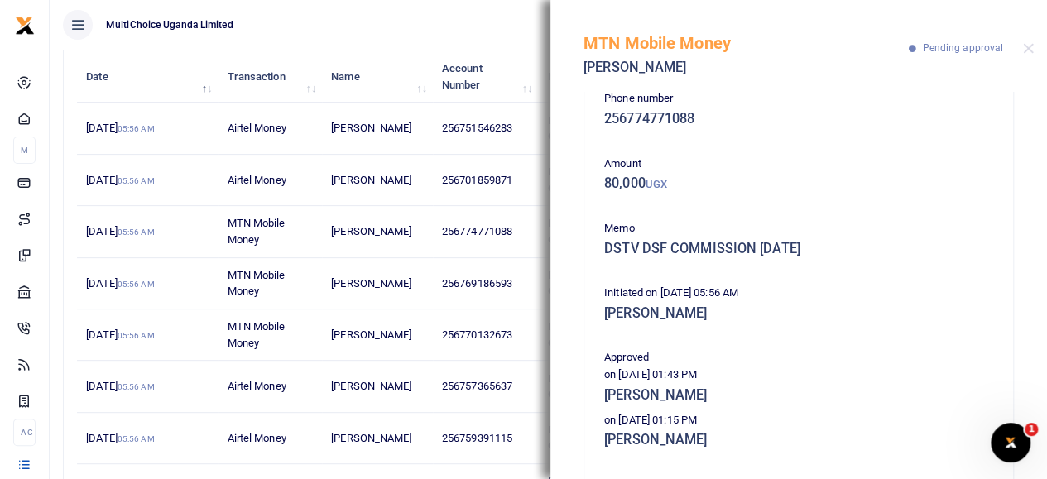
scroll to position [0, 0]
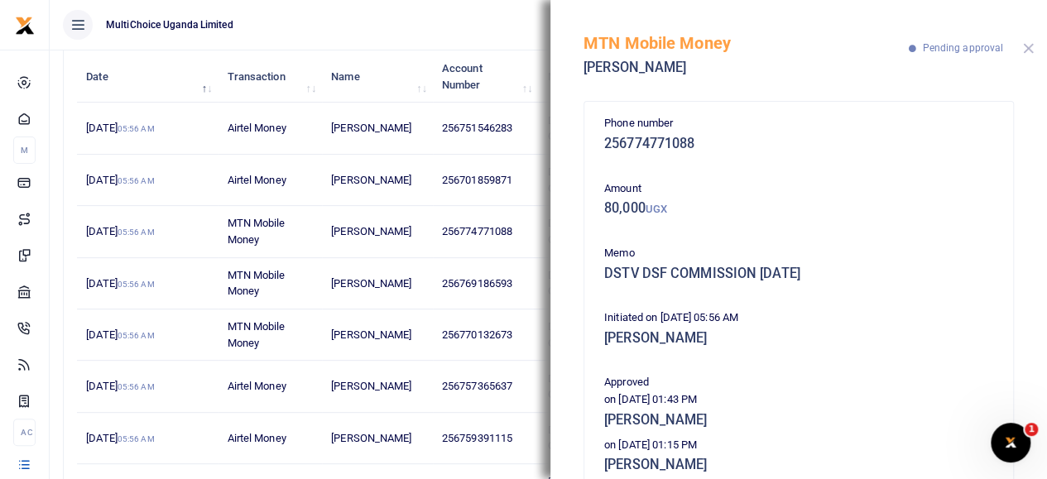
click at [1029, 47] on button "Close" at bounding box center [1028, 48] width 11 height 11
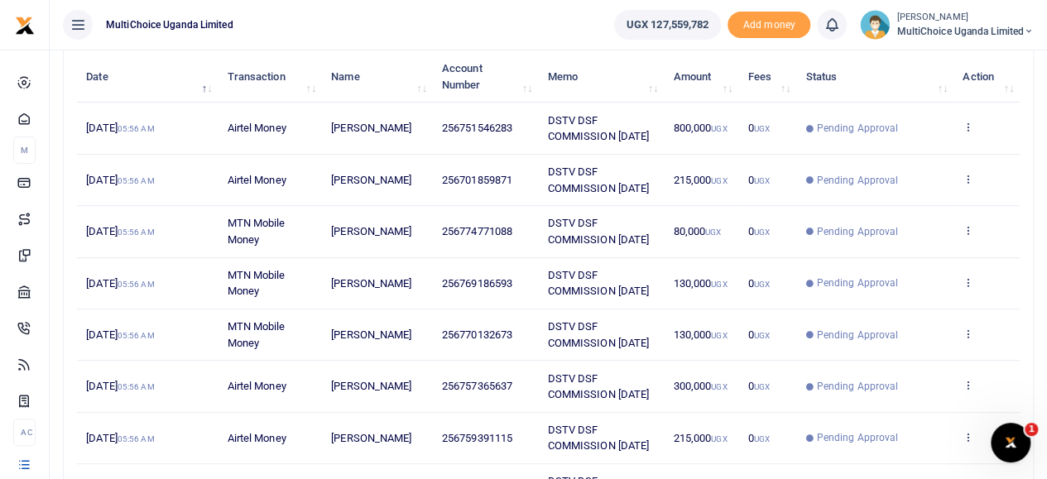
scroll to position [454, 0]
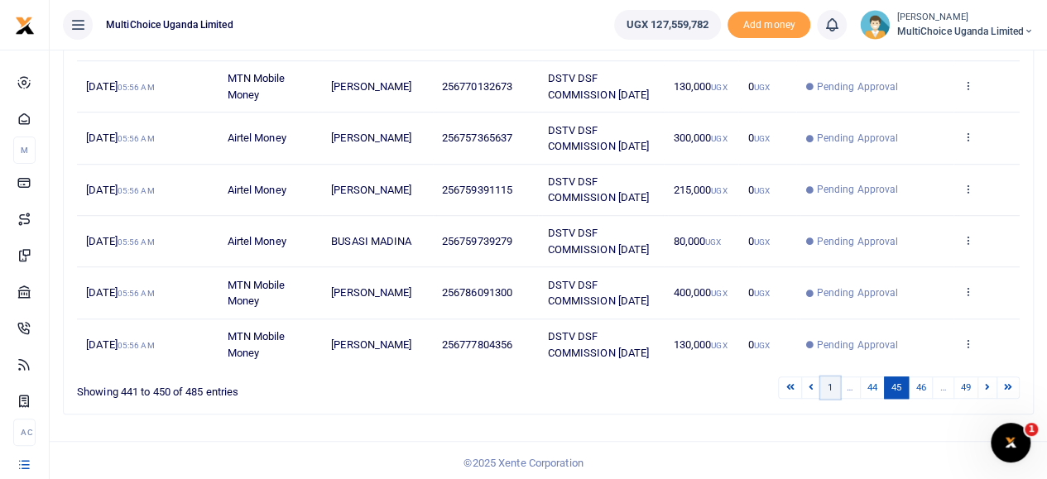
click at [832, 381] on link "1" at bounding box center [830, 387] width 20 height 22
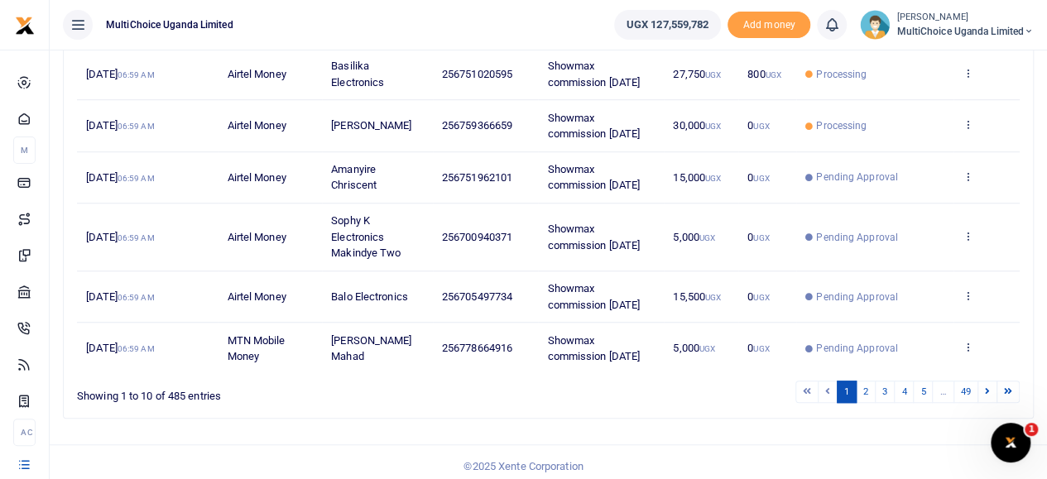
scroll to position [470, 0]
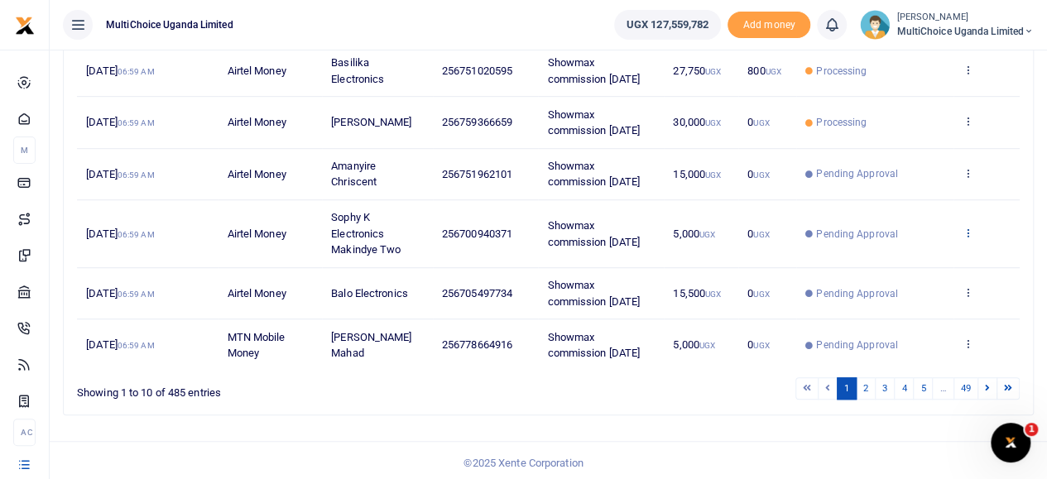
click at [970, 228] on icon at bounding box center [967, 233] width 11 height 12
click at [927, 262] on link "View details" at bounding box center [907, 258] width 131 height 23
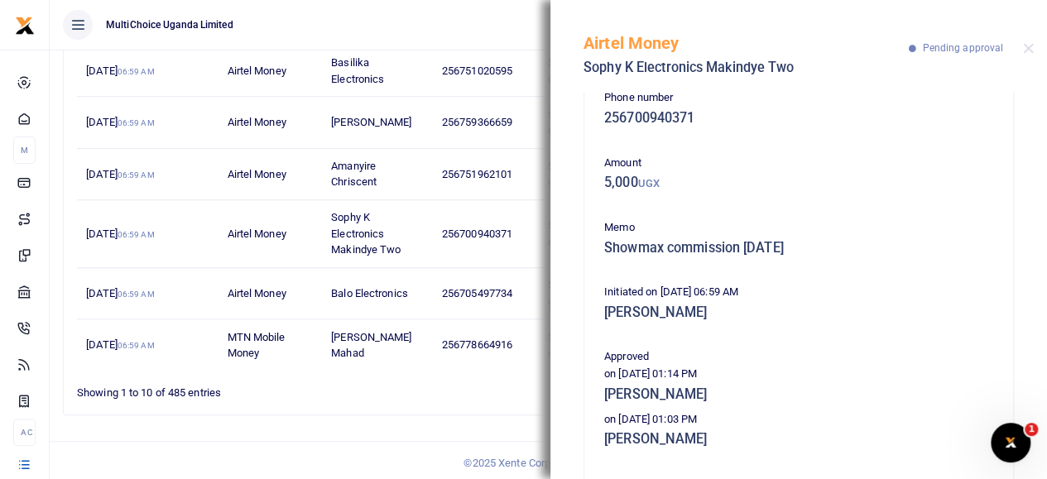
scroll to position [0, 0]
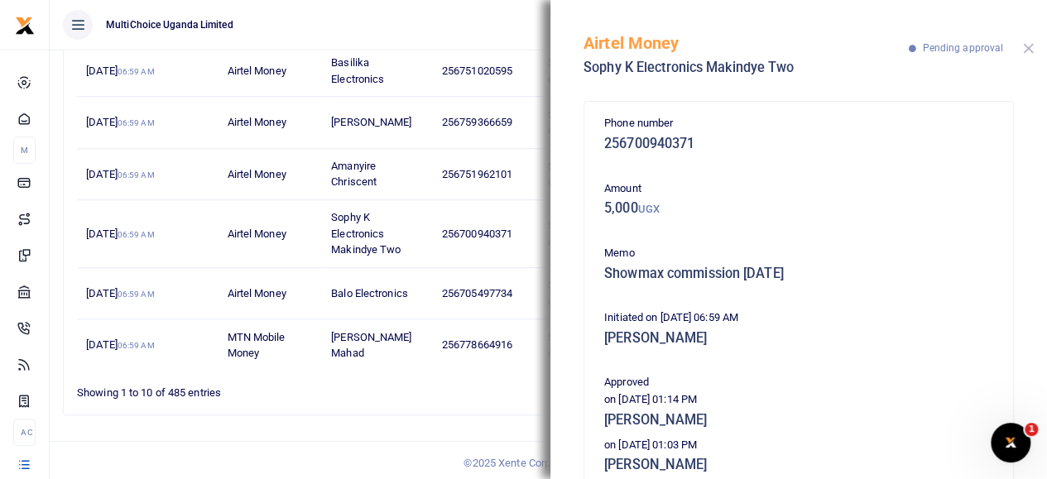
click at [1026, 53] on button "Close" at bounding box center [1028, 48] width 11 height 11
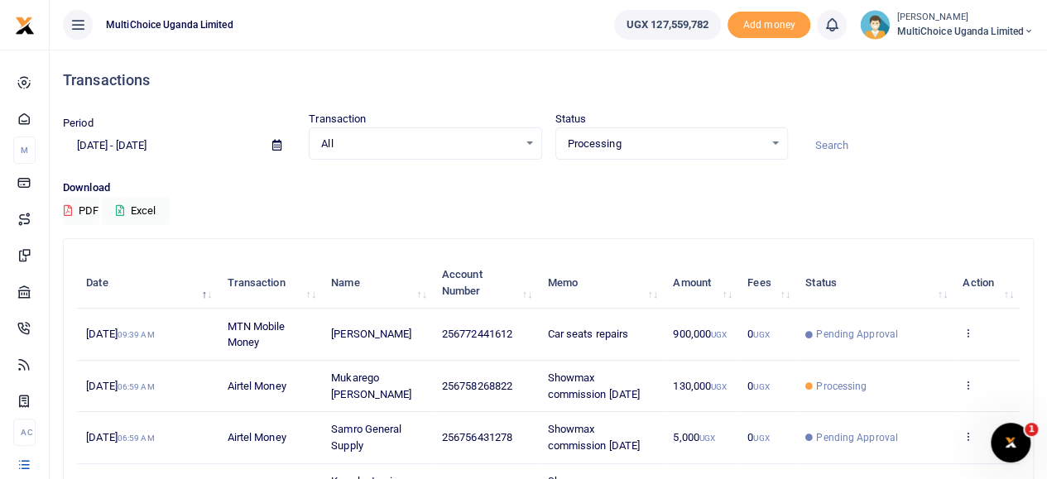
click at [771, 141] on div "Processing Select an option..." at bounding box center [671, 144] width 231 height 18
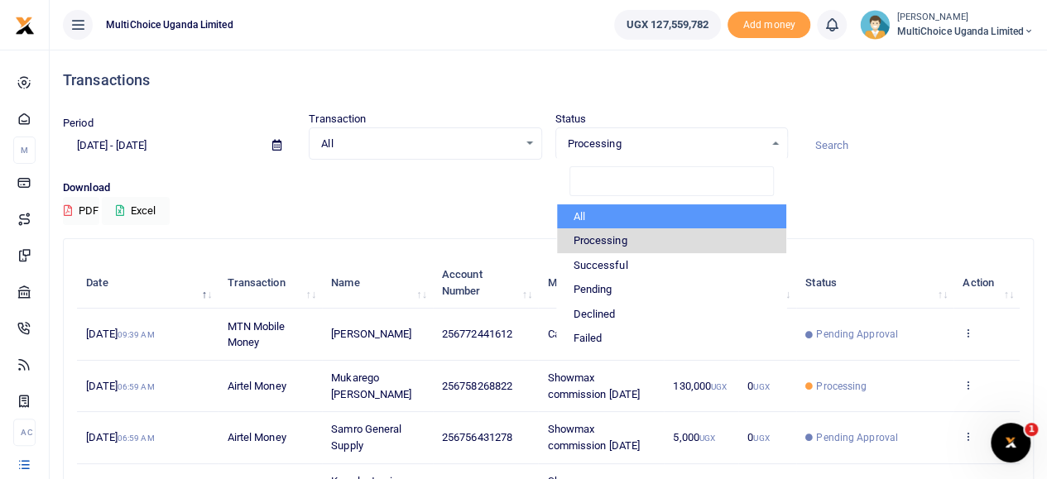
click at [584, 221] on li "All" at bounding box center [671, 216] width 229 height 25
select select
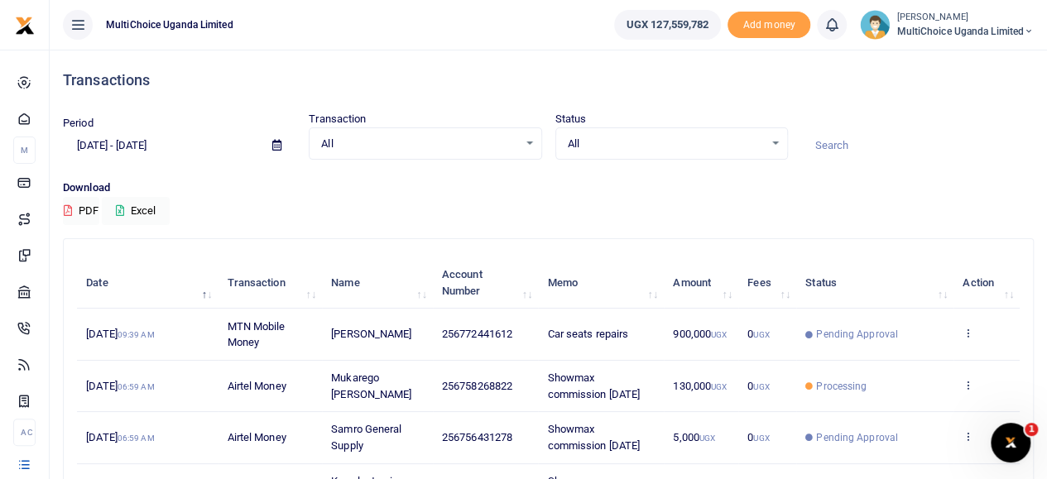
scroll to position [414, 0]
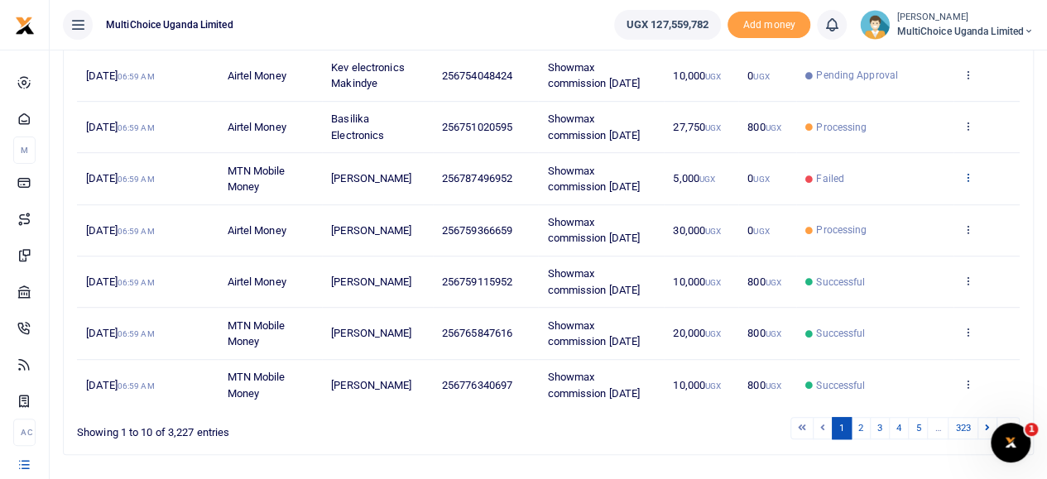
click at [966, 171] on icon at bounding box center [967, 177] width 11 height 12
click at [938, 205] on link "View details" at bounding box center [907, 204] width 131 height 23
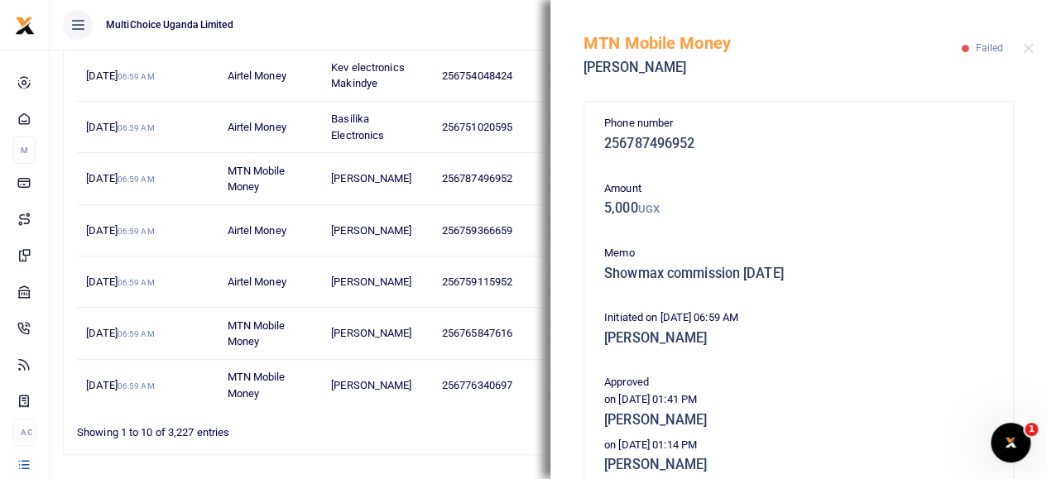
scroll to position [165, 0]
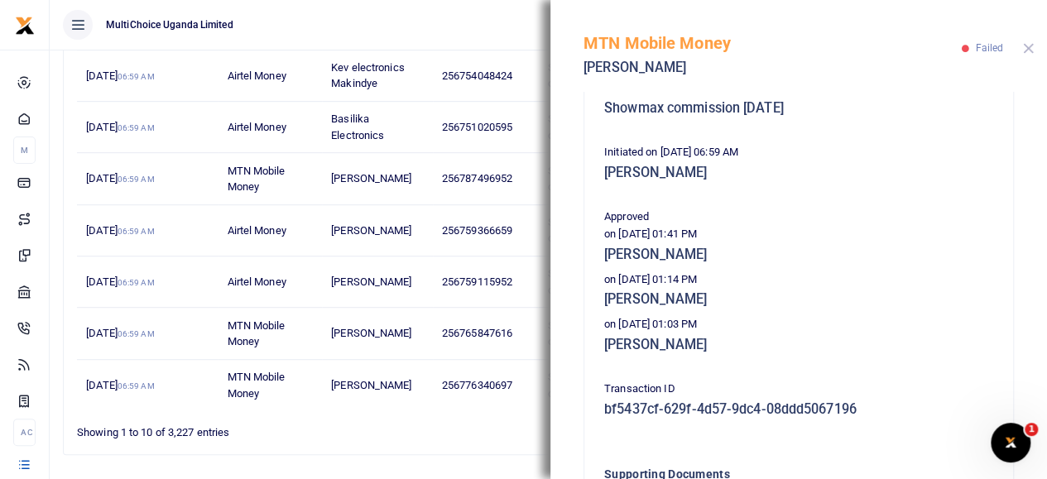
click at [1026, 53] on button "Close" at bounding box center [1028, 48] width 11 height 11
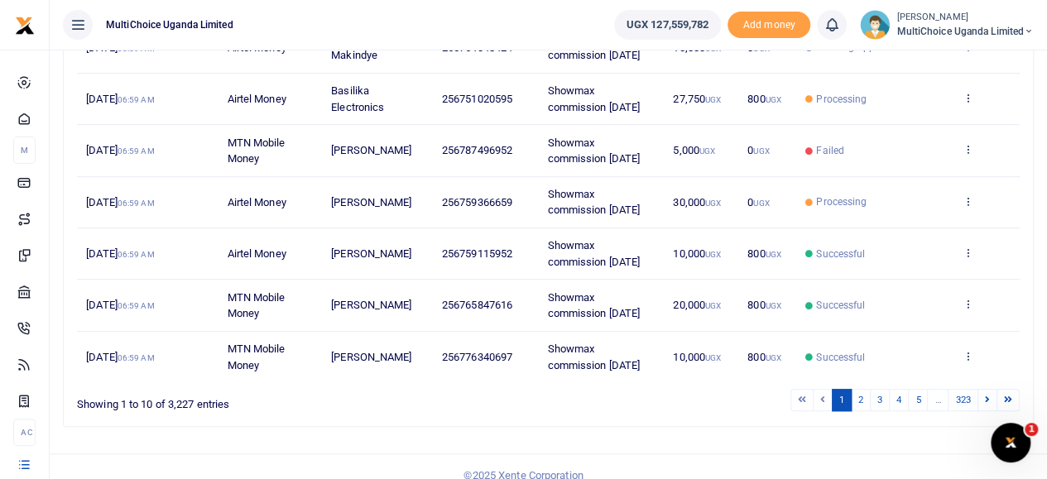
scroll to position [454, 0]
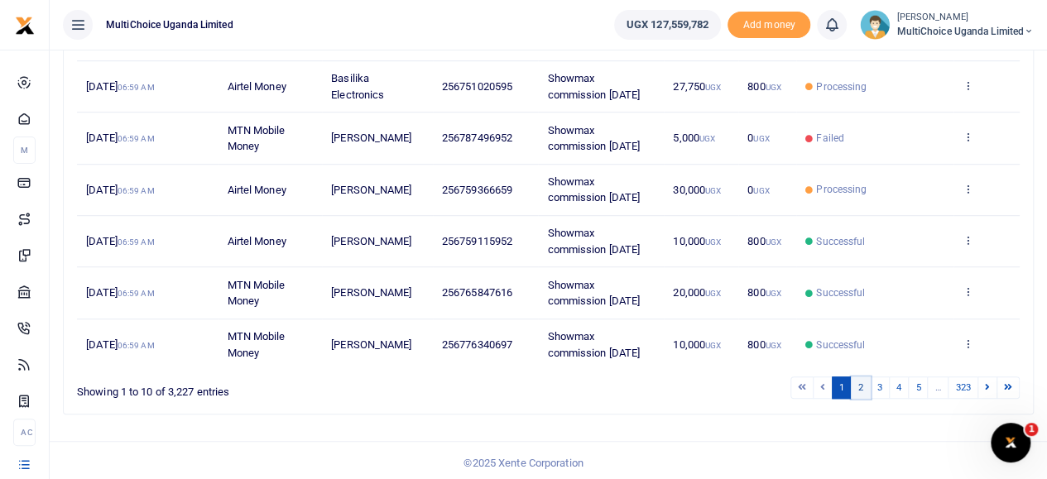
click at [864, 377] on link "2" at bounding box center [861, 387] width 20 height 22
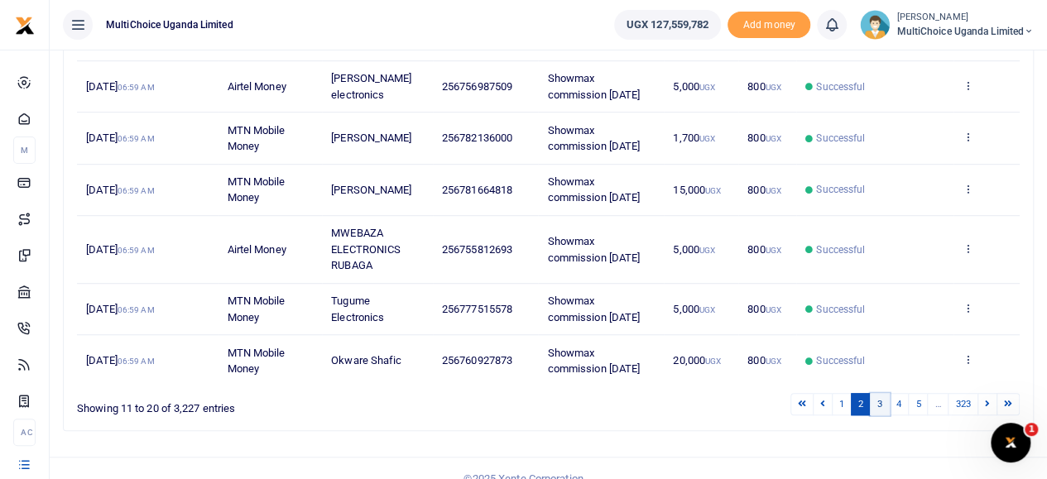
click at [882, 398] on link "3" at bounding box center [880, 404] width 20 height 22
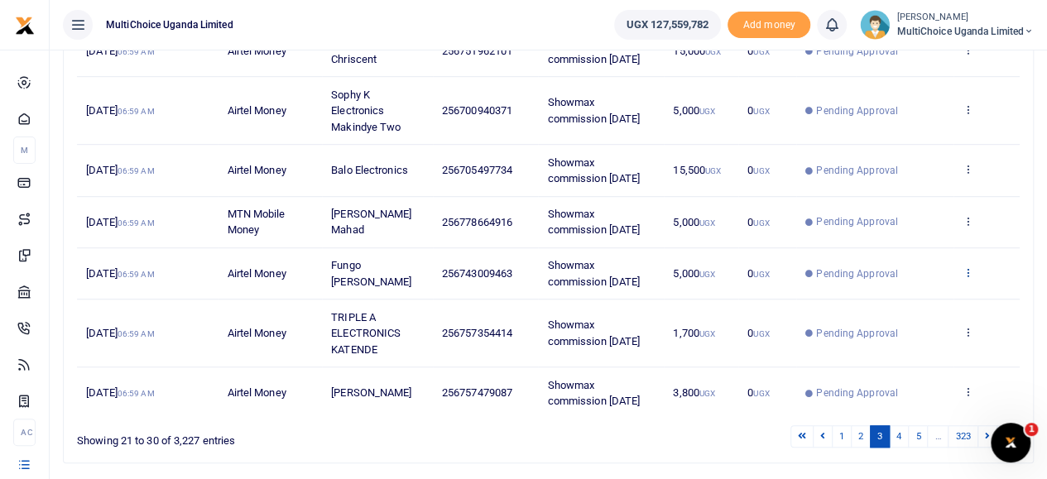
click at [969, 274] on icon at bounding box center [967, 272] width 11 height 12
click at [947, 298] on link "View details" at bounding box center [907, 298] width 131 height 23
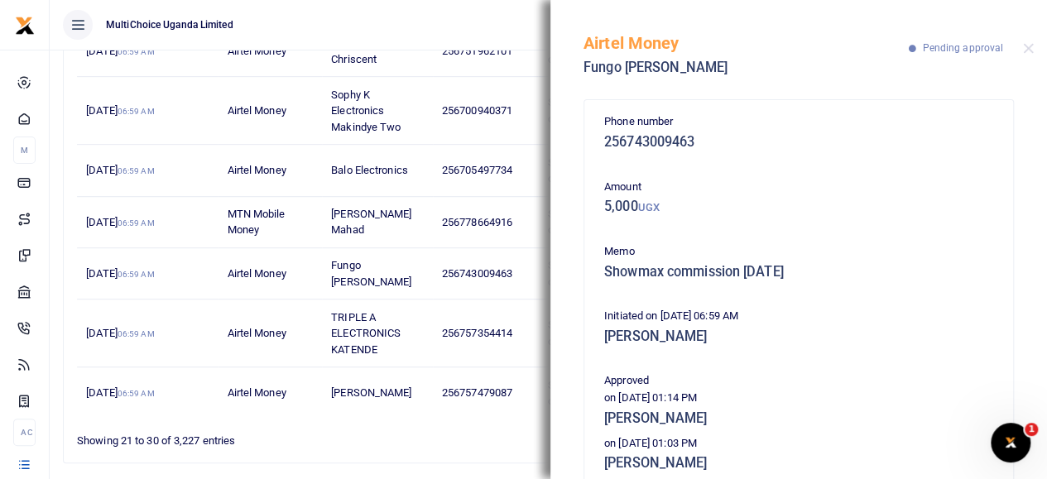
scroll to position [0, 0]
click at [1028, 44] on button "Close" at bounding box center [1028, 48] width 11 height 11
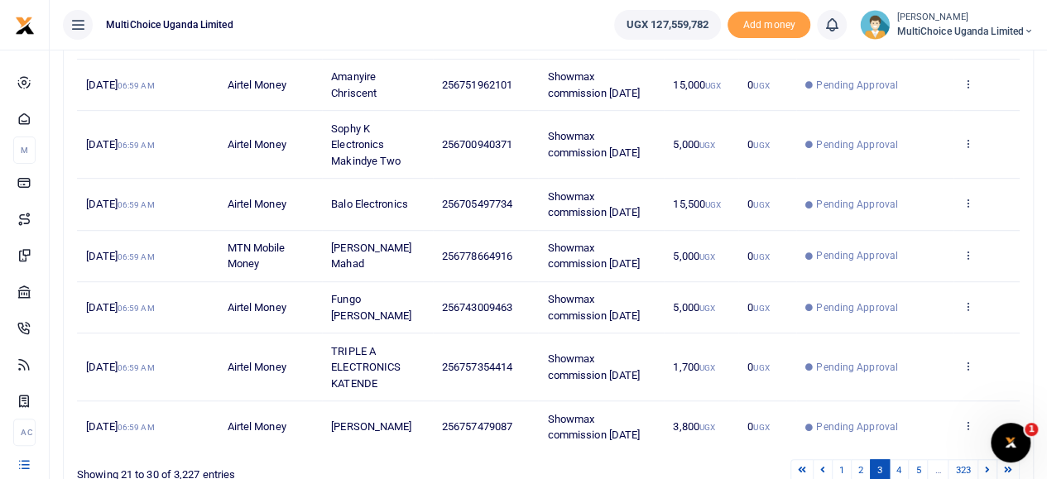
scroll to position [503, 0]
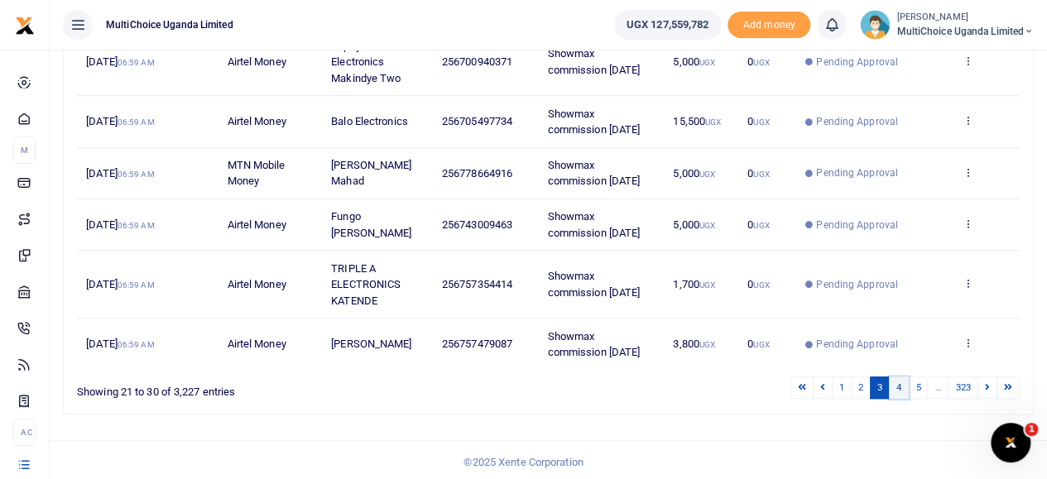
click at [903, 385] on link "4" at bounding box center [899, 387] width 20 height 22
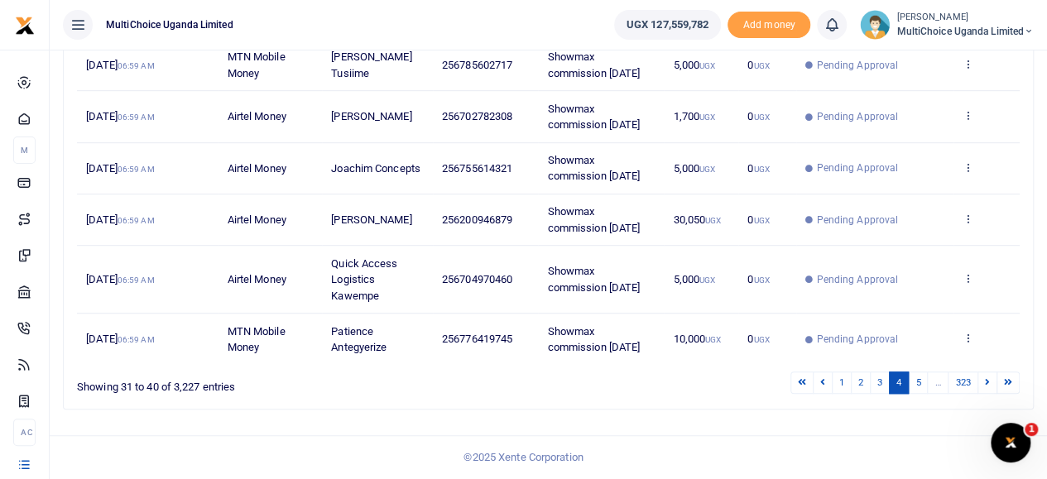
scroll to position [470, 0]
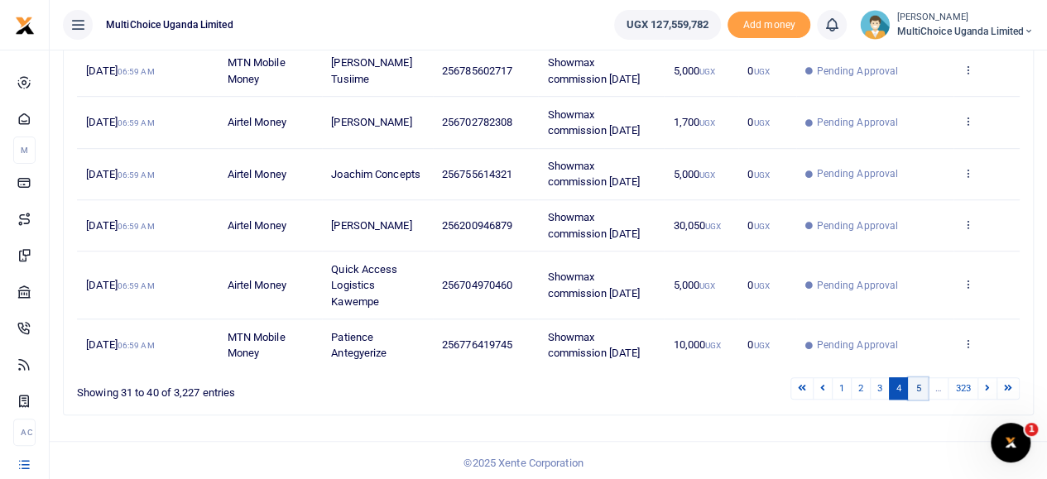
click at [912, 385] on link "5" at bounding box center [918, 388] width 20 height 22
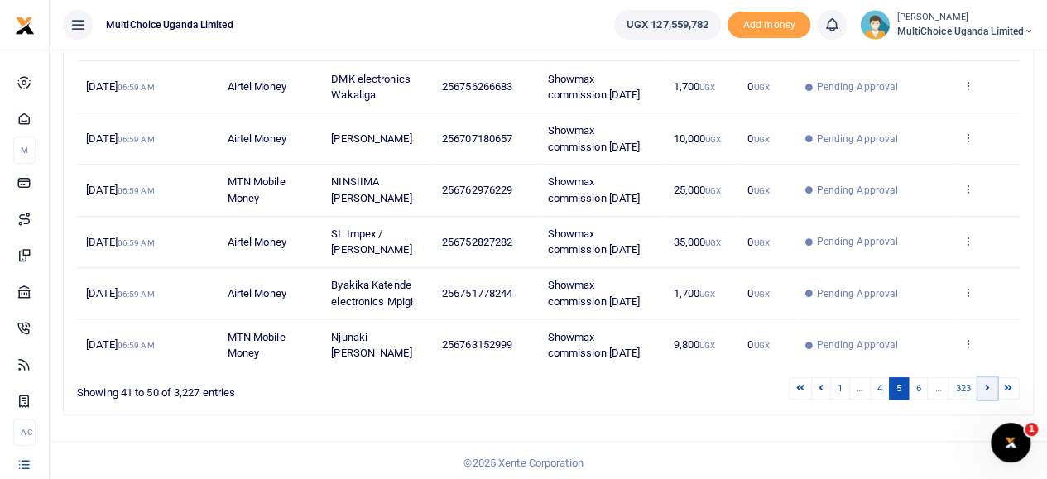
click at [985, 383] on link at bounding box center [987, 388] width 20 height 22
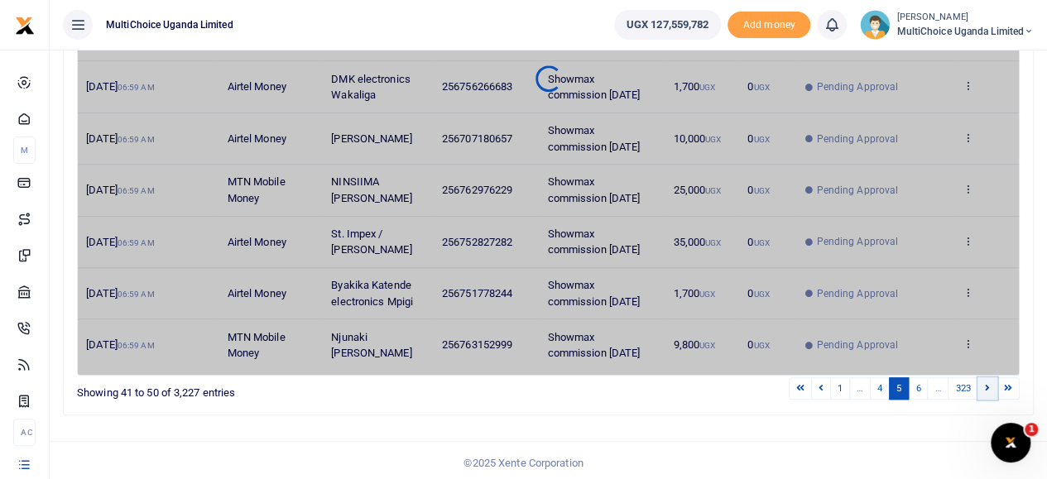
click at [985, 383] on link at bounding box center [987, 388] width 20 height 22
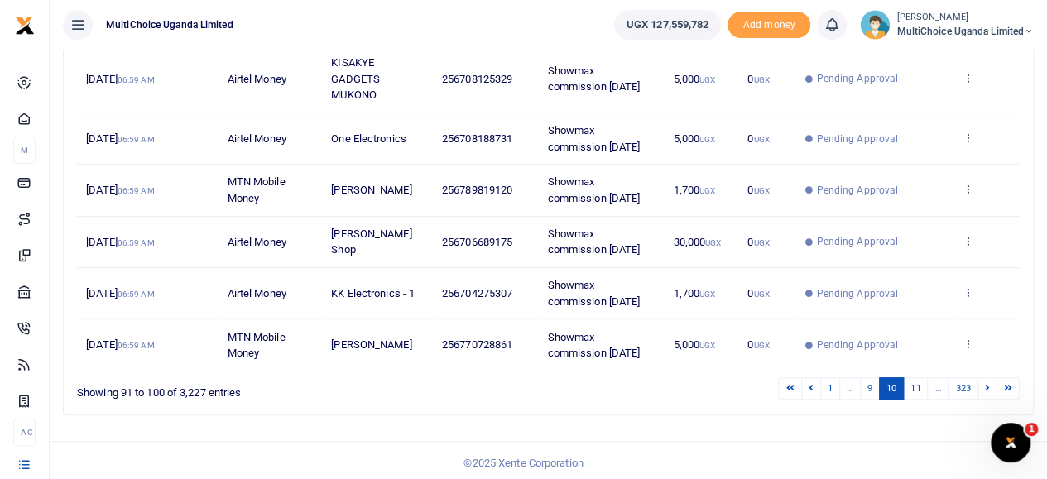
click at [985, 383] on link at bounding box center [987, 388] width 20 height 22
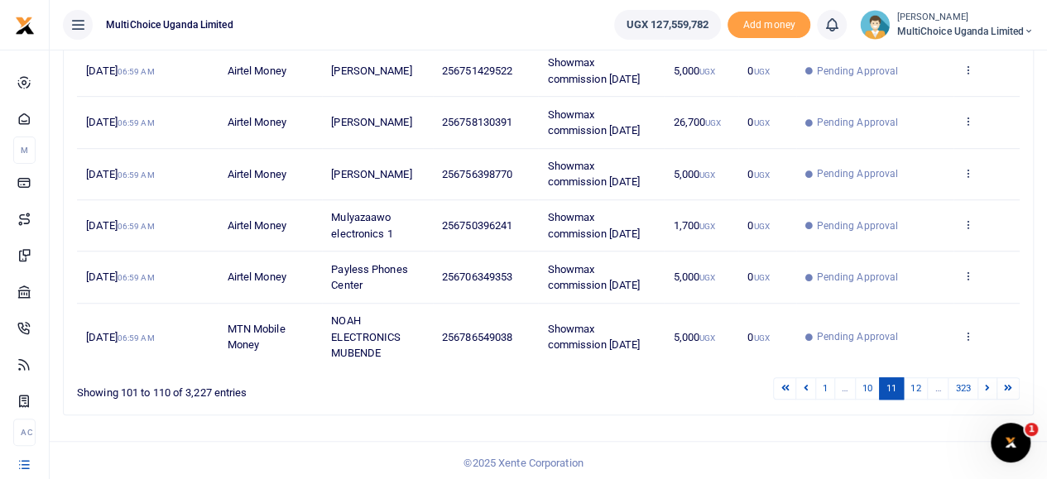
click at [985, 383] on link at bounding box center [987, 388] width 20 height 22
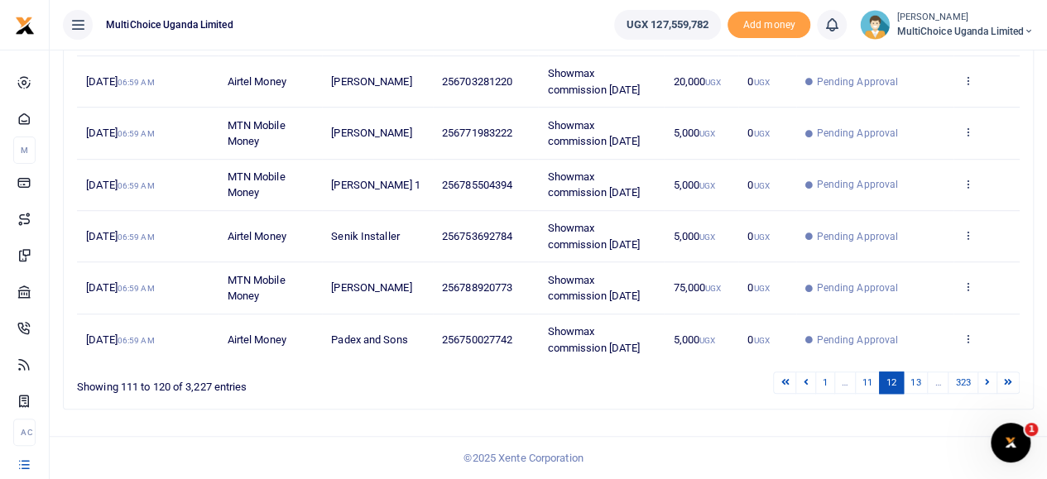
scroll to position [454, 0]
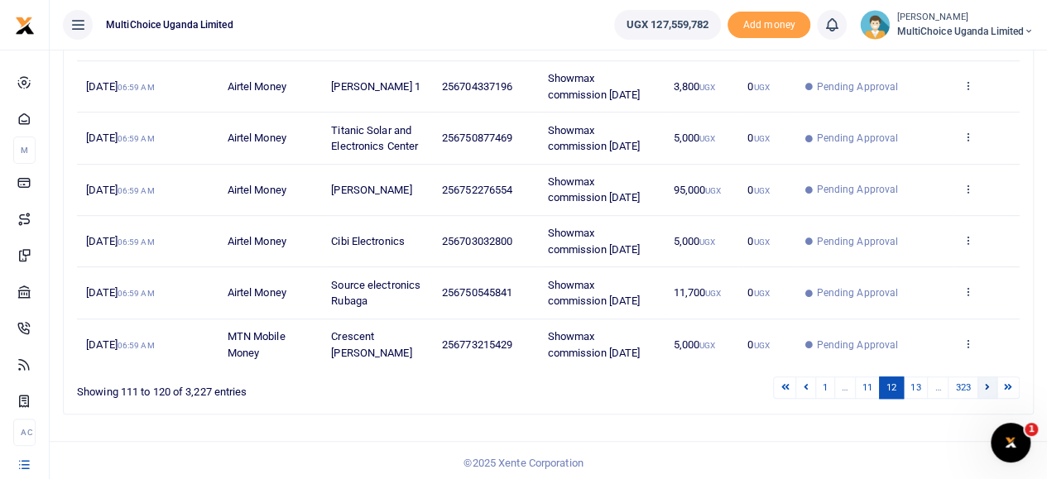
click at [986, 385] on icon at bounding box center [987, 386] width 5 height 9
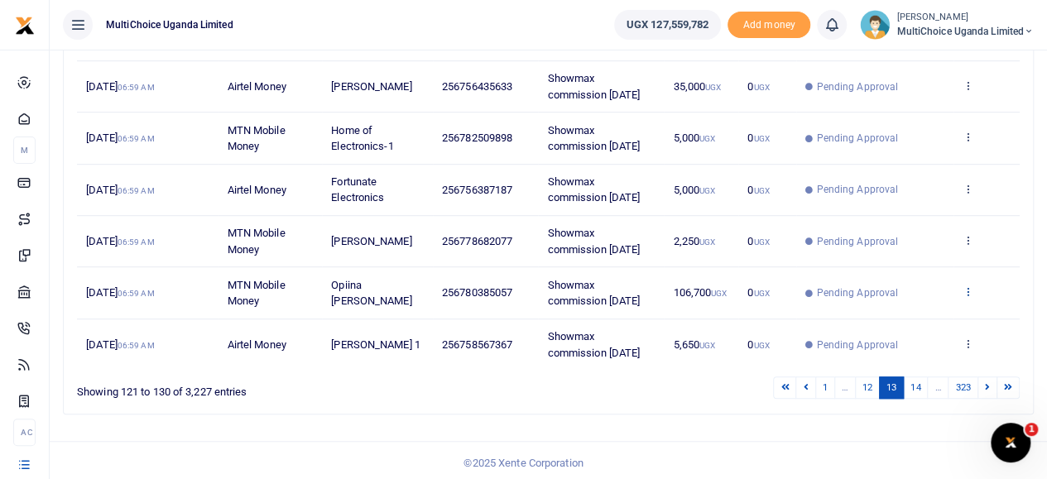
click at [968, 290] on icon at bounding box center [967, 291] width 11 height 12
click at [935, 312] on link "View details" at bounding box center [907, 317] width 131 height 23
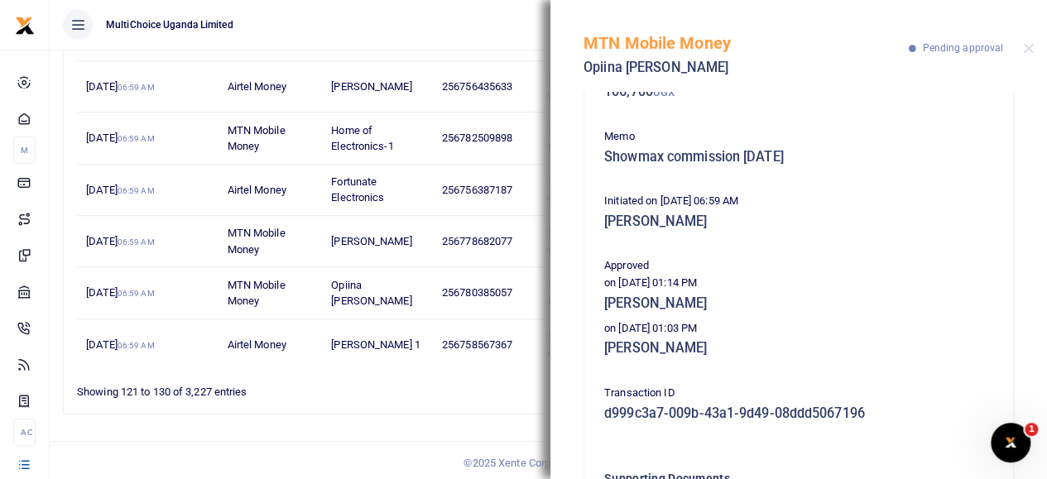
scroll to position [83, 0]
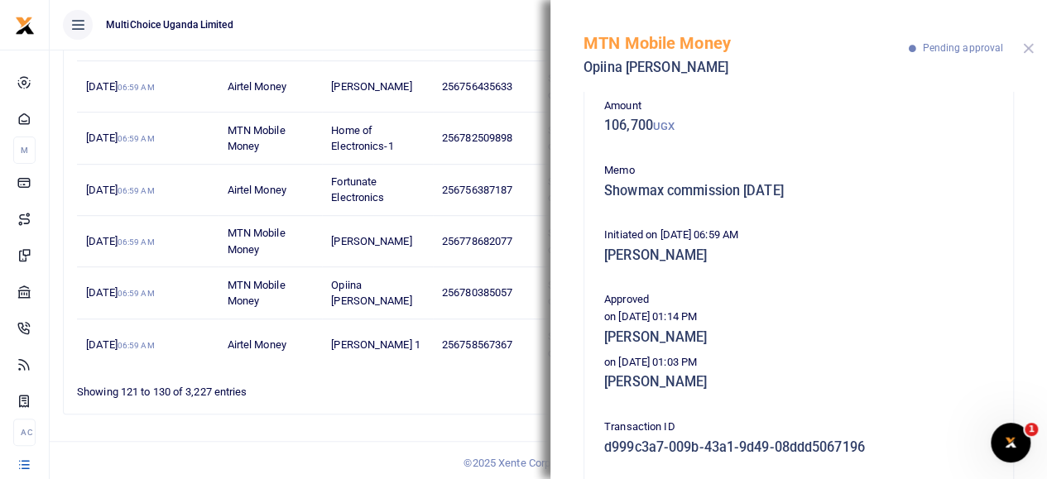
click at [1026, 47] on button "Close" at bounding box center [1028, 48] width 11 height 11
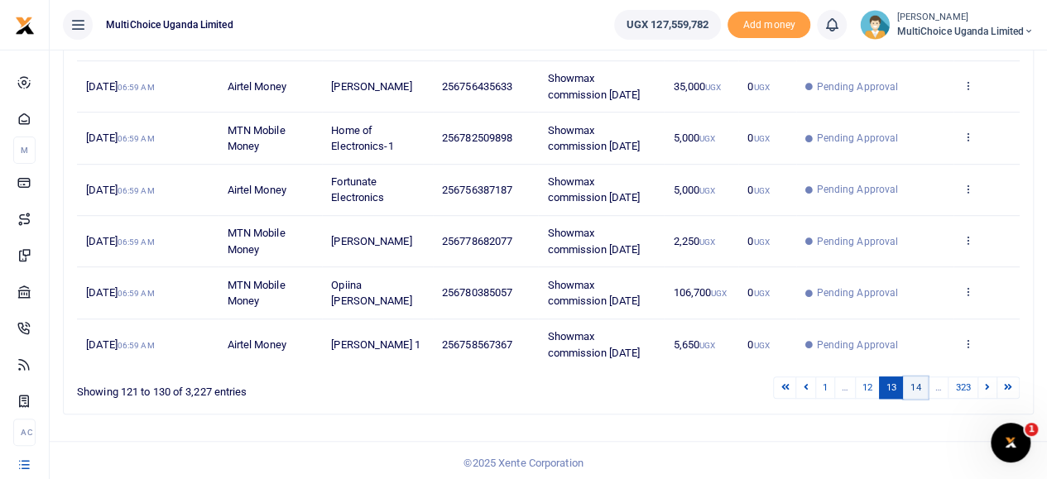
click at [923, 385] on link "14" at bounding box center [915, 387] width 25 height 22
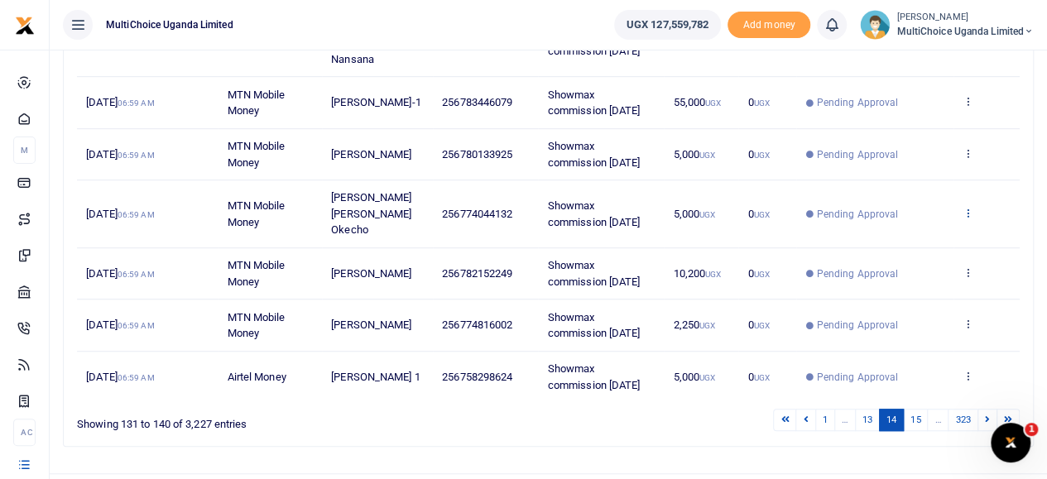
click at [967, 207] on icon at bounding box center [967, 213] width 11 height 12
click at [932, 231] on link "View details" at bounding box center [907, 230] width 131 height 23
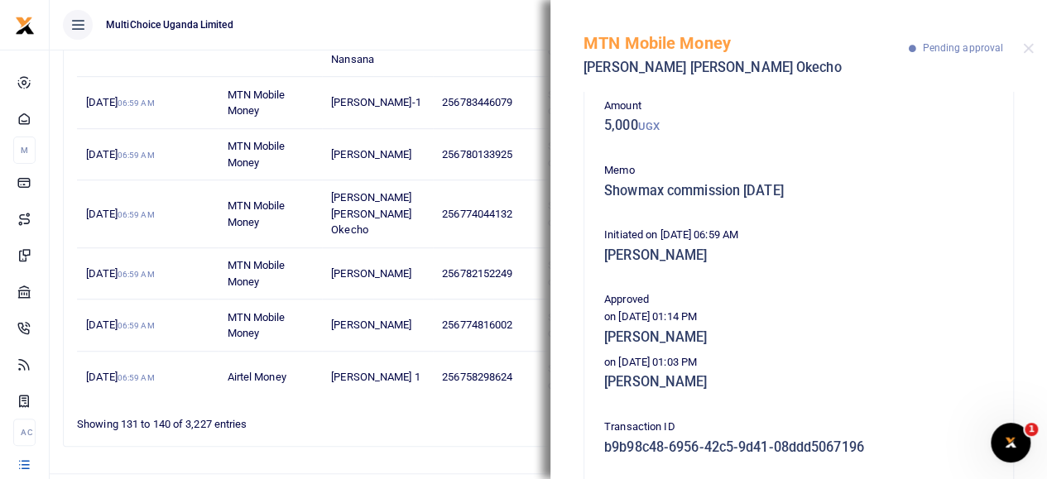
scroll to position [0, 0]
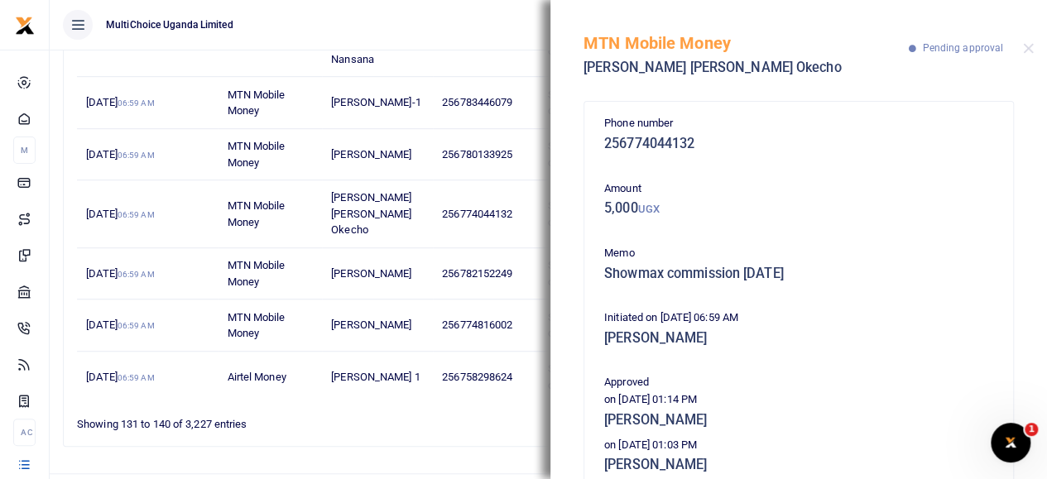
click at [1019, 48] on div "MTN Mobile Money Irene Esther Okecho Pending approval" at bounding box center [798, 46] width 496 height 92
click at [1024, 47] on button "Close" at bounding box center [1028, 48] width 11 height 11
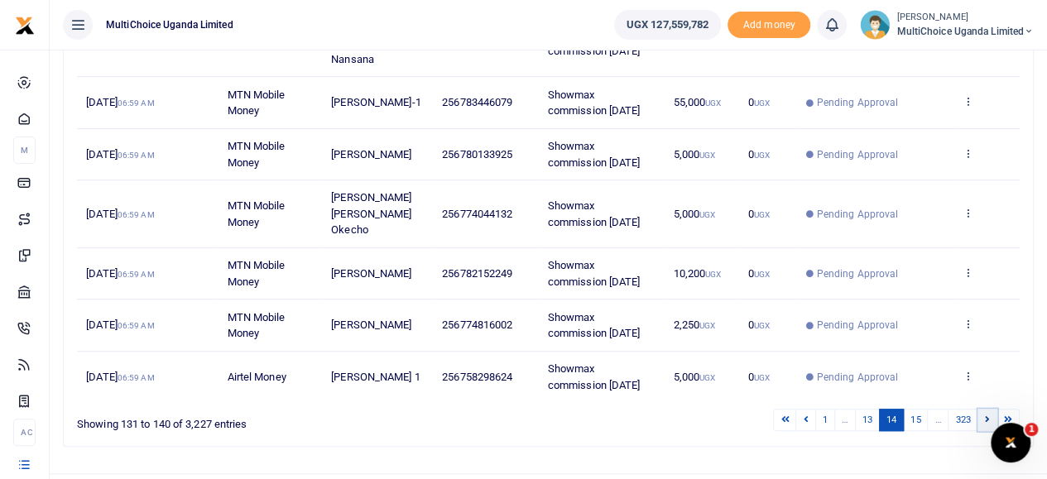
click at [988, 415] on icon at bounding box center [987, 419] width 5 height 9
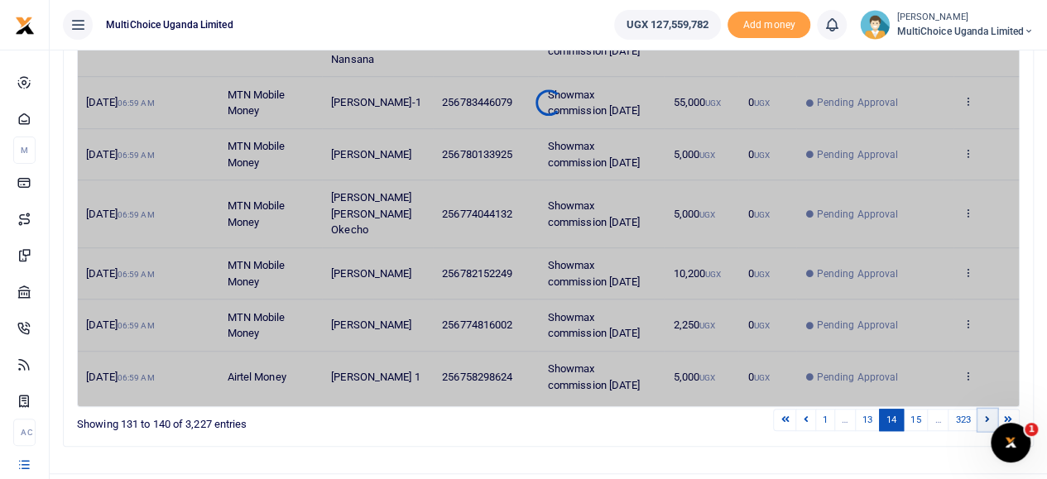
click at [988, 415] on icon at bounding box center [987, 419] width 5 height 9
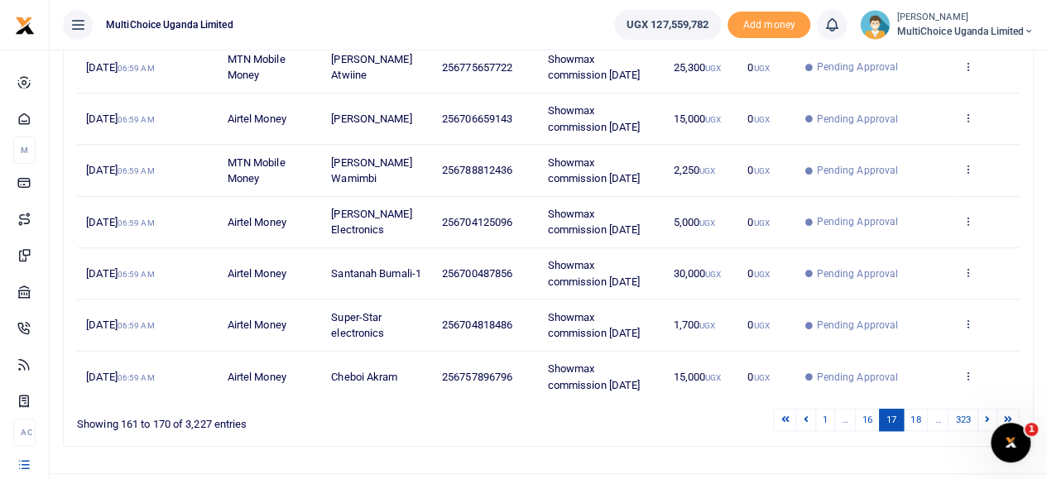
click at [988, 401] on div "Search: Date Transaction Name Account Number Memo Amount Fees Status Action 11t…" at bounding box center [548, 115] width 942 height 635
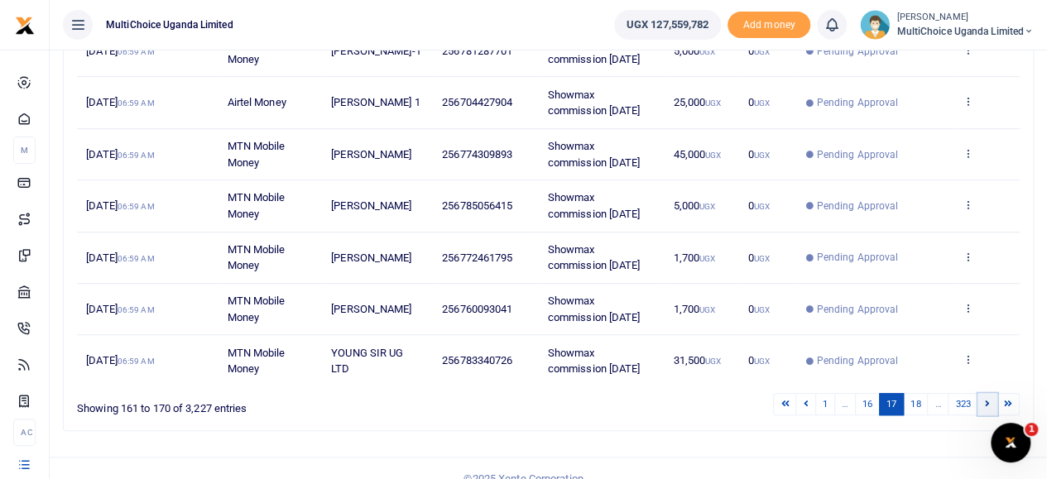
click at [988, 401] on icon at bounding box center [987, 403] width 5 height 9
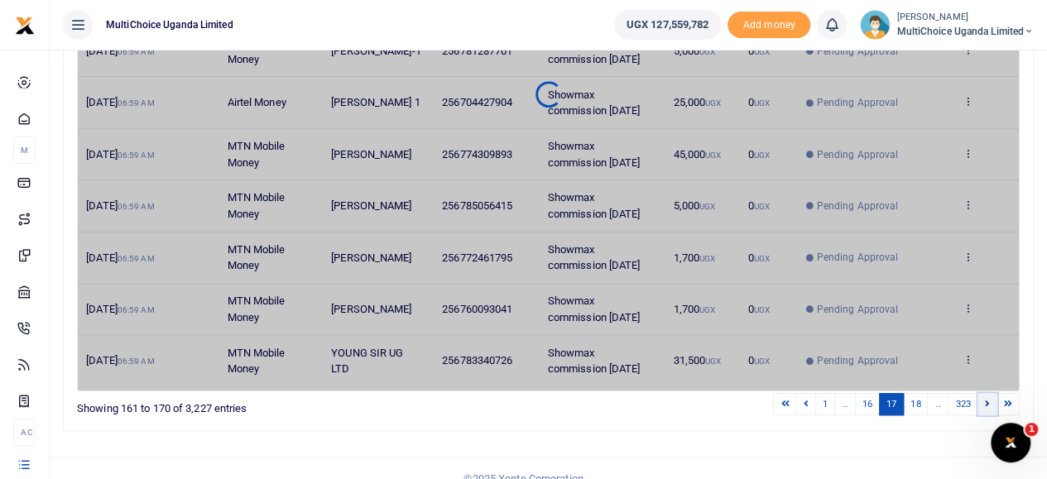
click at [988, 401] on icon at bounding box center [987, 403] width 5 height 9
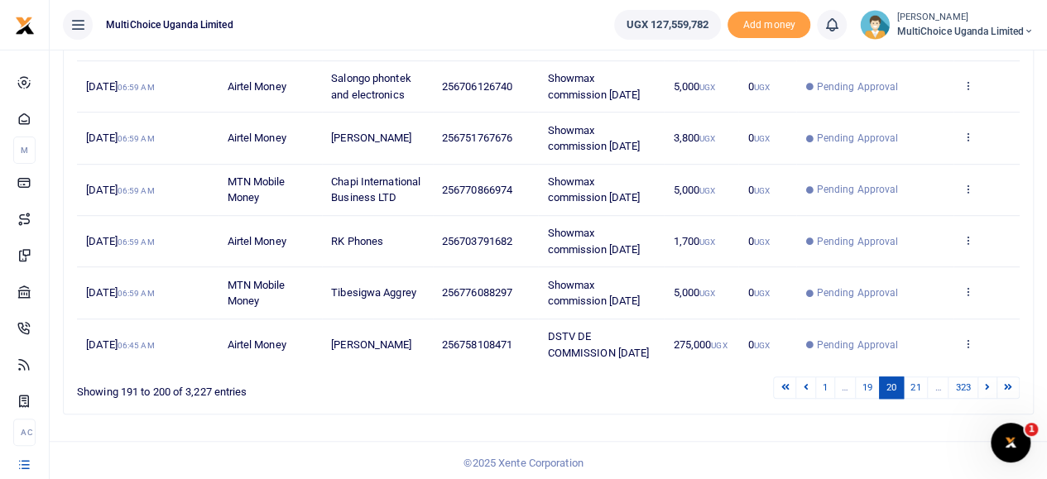
click at [988, 391] on icon at bounding box center [987, 386] width 5 height 9
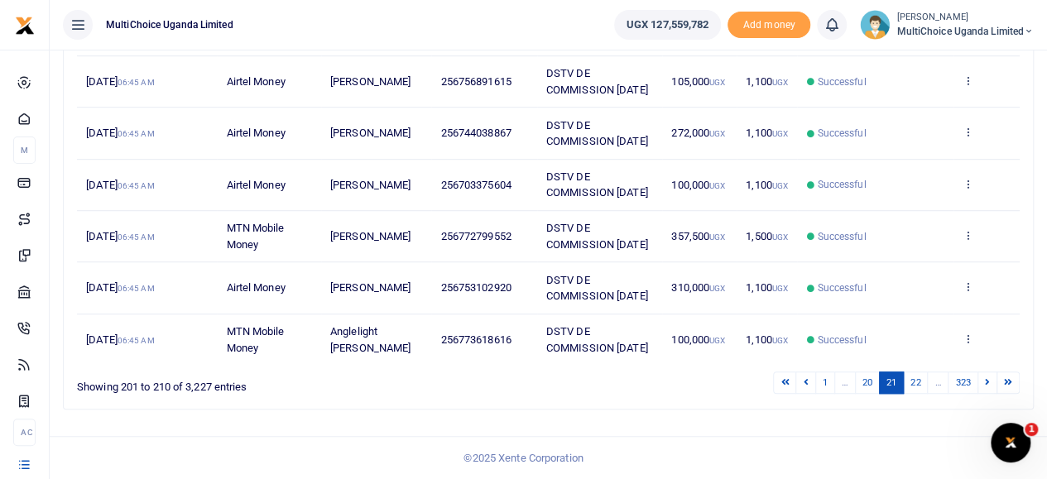
scroll to position [616, 0]
click at [869, 388] on link "20" at bounding box center [867, 382] width 25 height 22
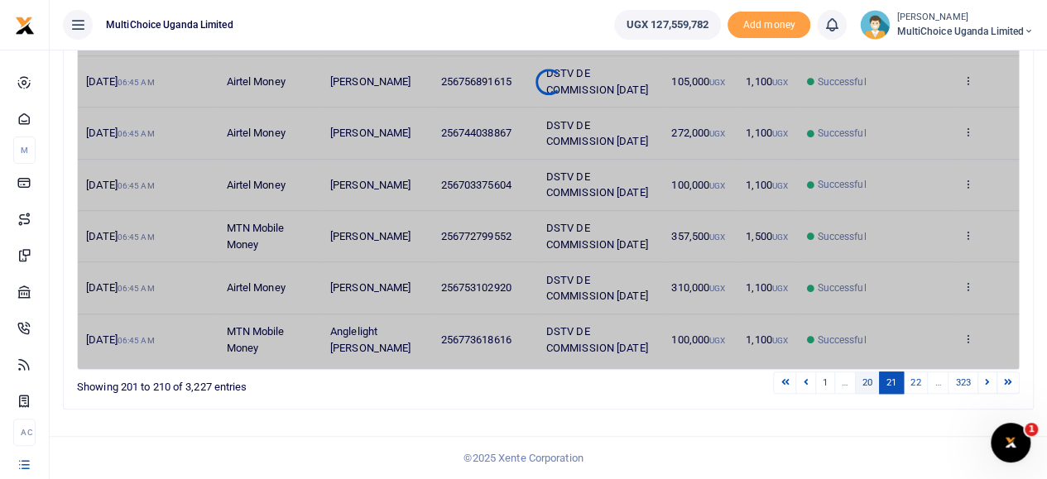
scroll to position [470, 0]
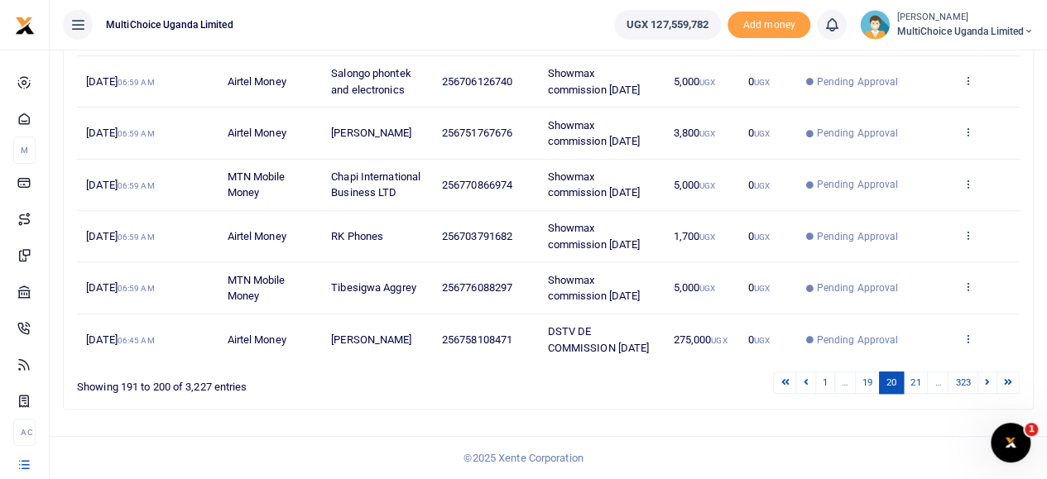
click at [970, 333] on icon at bounding box center [967, 339] width 11 height 12
click at [905, 269] on link "View details" at bounding box center [907, 266] width 131 height 23
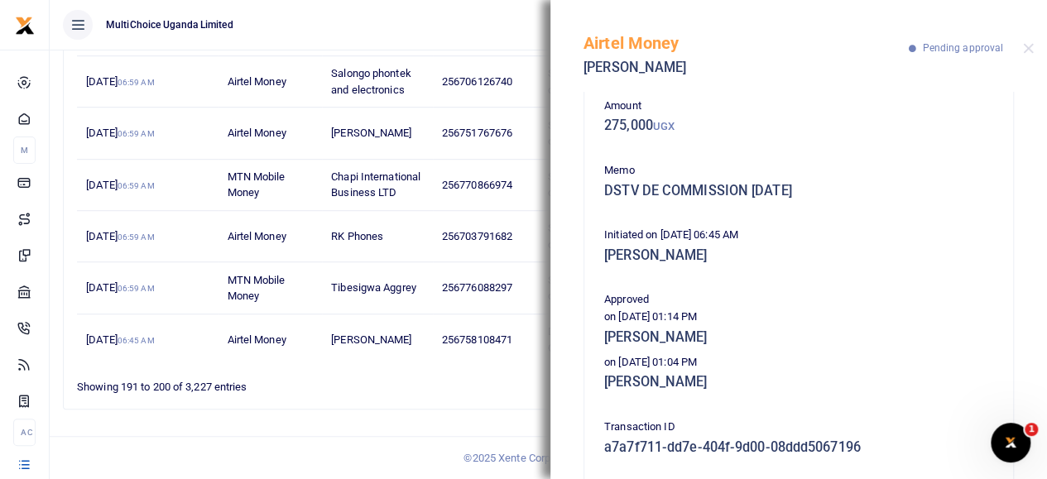
scroll to position [0, 0]
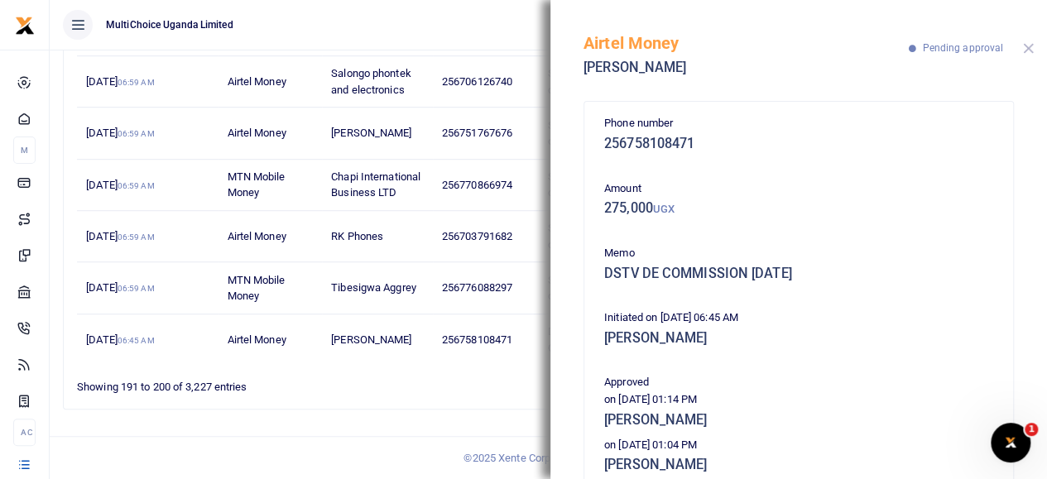
click at [1029, 43] on button "Close" at bounding box center [1028, 48] width 11 height 11
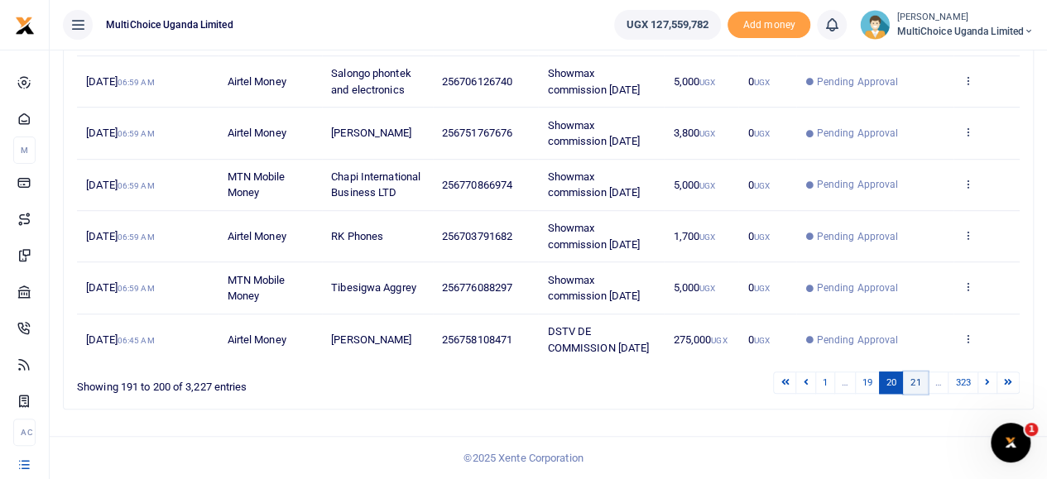
click at [920, 384] on link "21" at bounding box center [915, 382] width 25 height 22
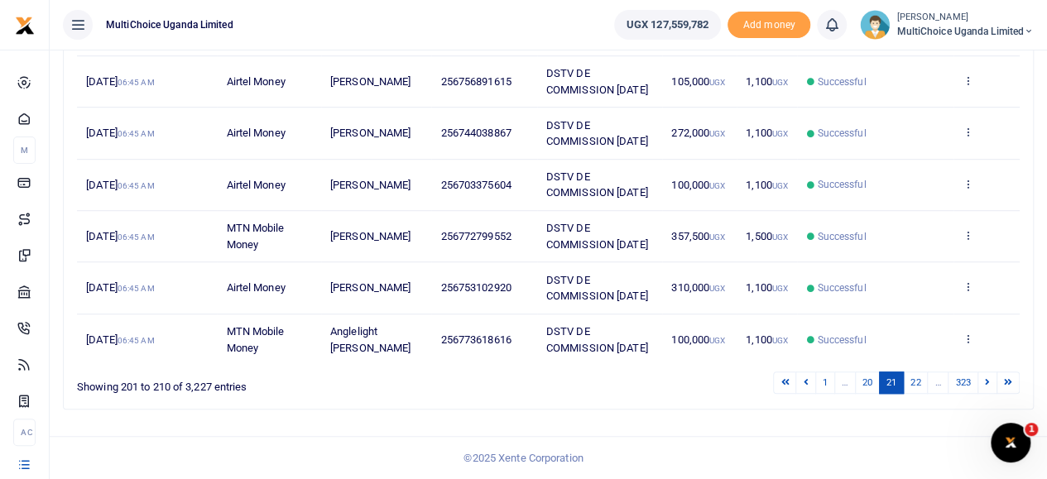
scroll to position [616, 0]
click at [924, 378] on link "22" at bounding box center [915, 382] width 25 height 22
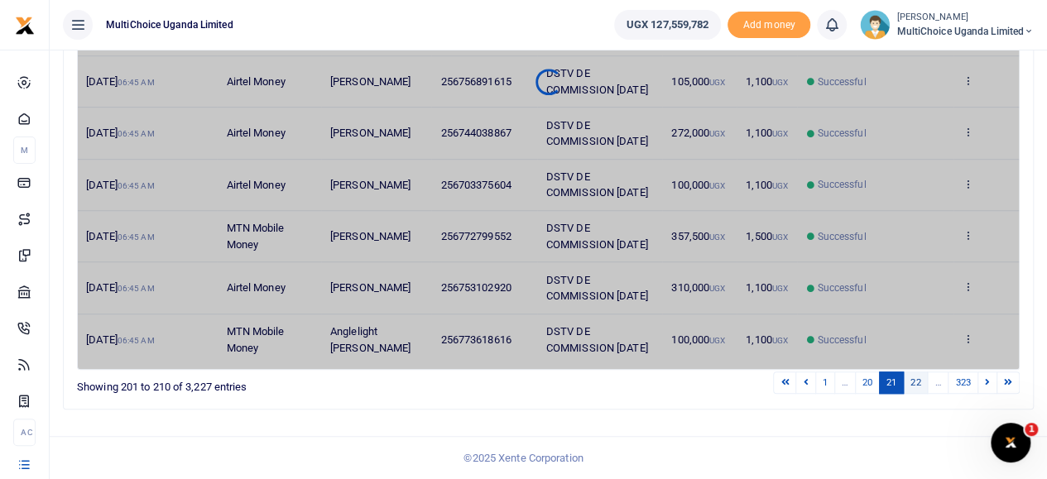
scroll to position [583, 0]
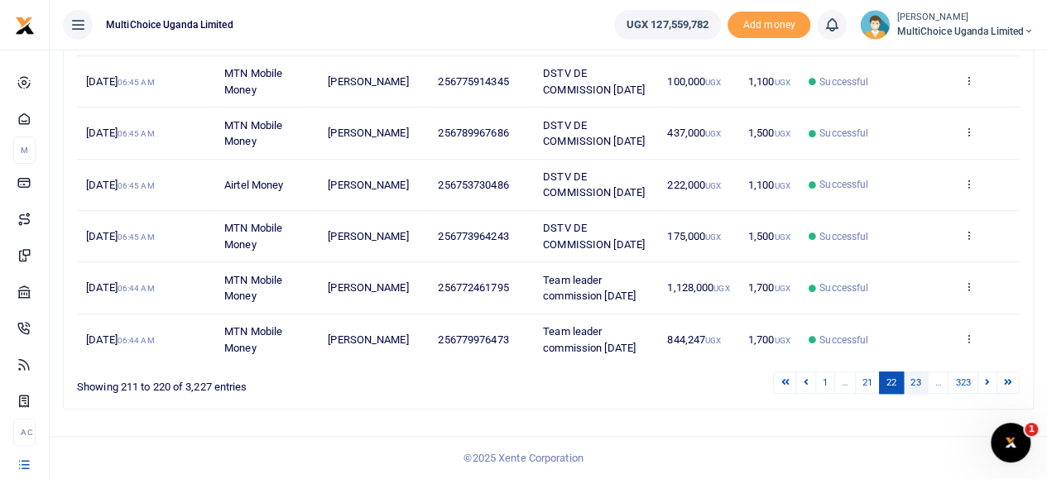
click at [924, 378] on link "23" at bounding box center [915, 382] width 25 height 22
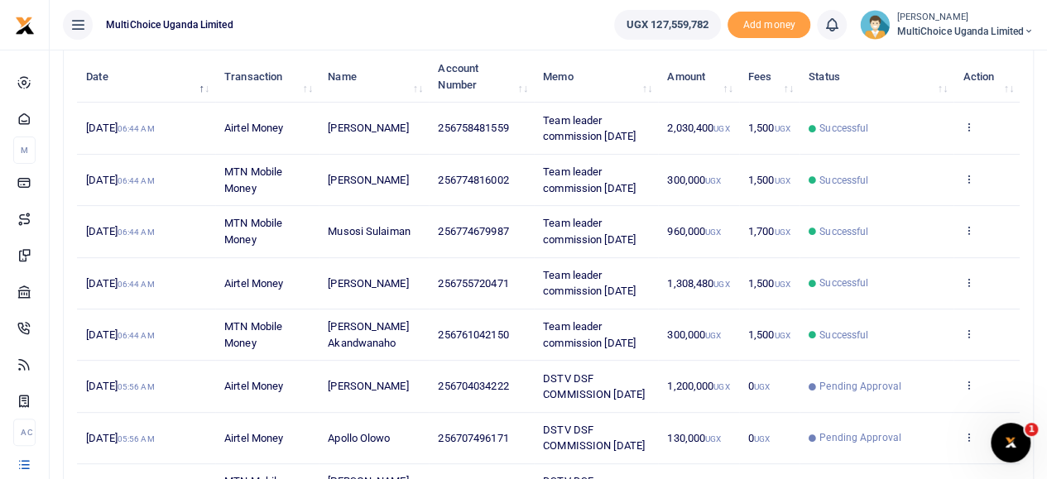
scroll to position [289, 0]
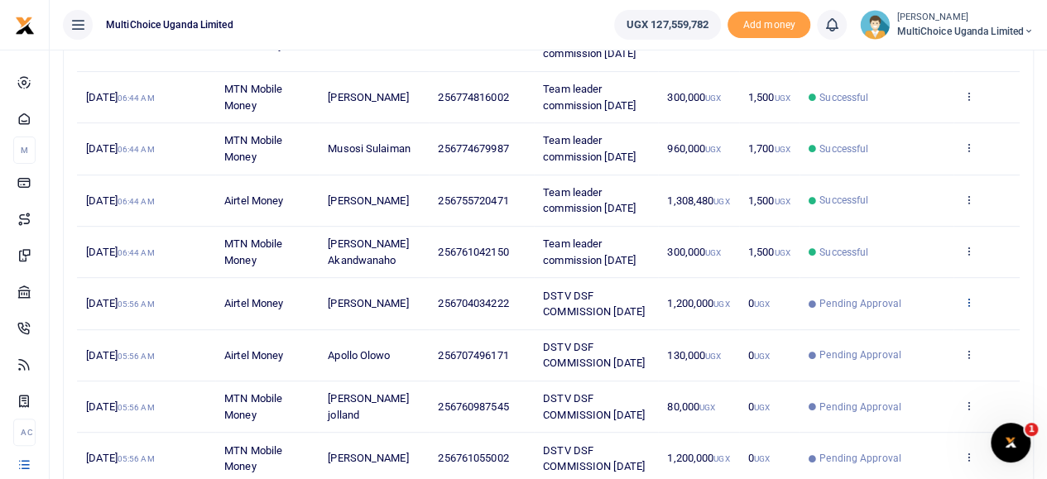
click at [965, 303] on icon at bounding box center [967, 302] width 11 height 12
click at [928, 322] on link "View details" at bounding box center [907, 329] width 131 height 23
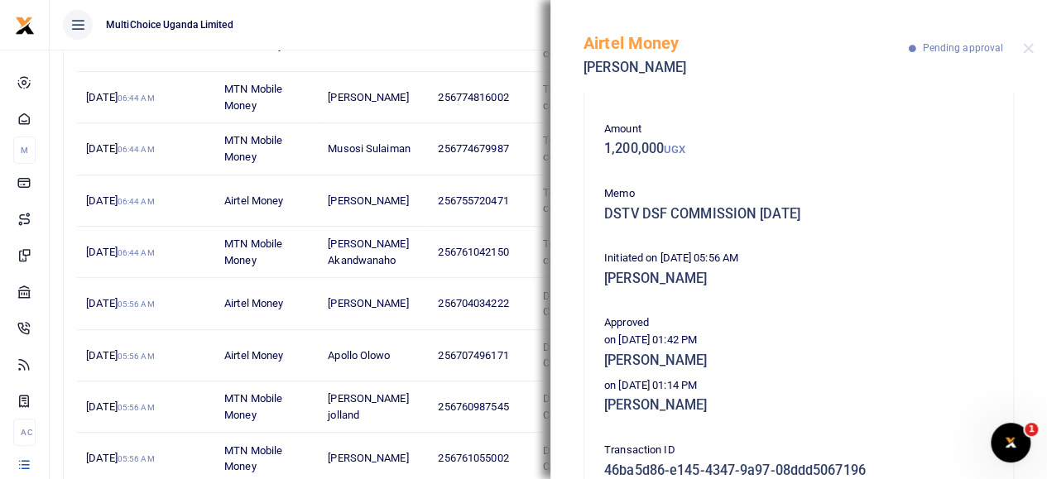
scroll to position [83, 0]
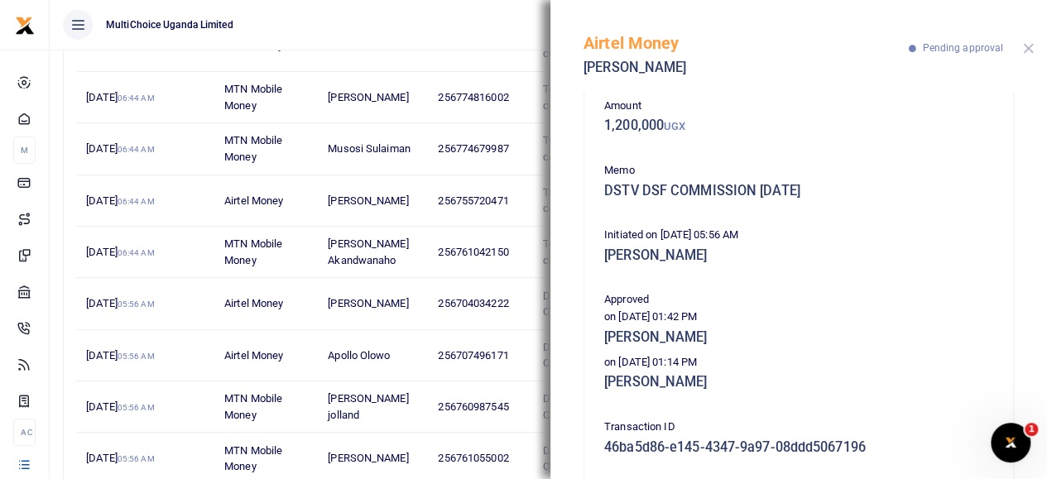
click at [1026, 46] on button "Close" at bounding box center [1028, 48] width 11 height 11
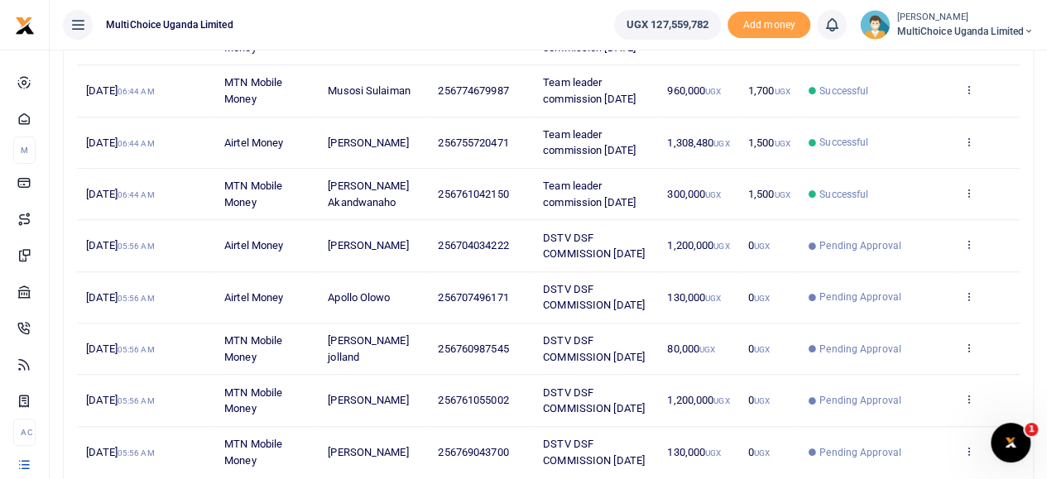
scroll to position [371, 0]
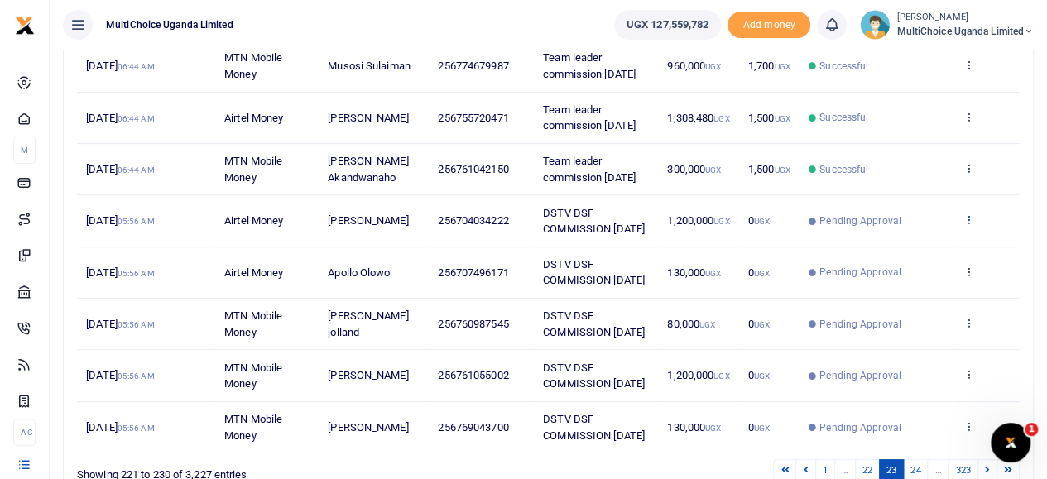
click at [971, 218] on icon at bounding box center [967, 219] width 11 height 12
click at [923, 236] on link "View details" at bounding box center [907, 246] width 131 height 23
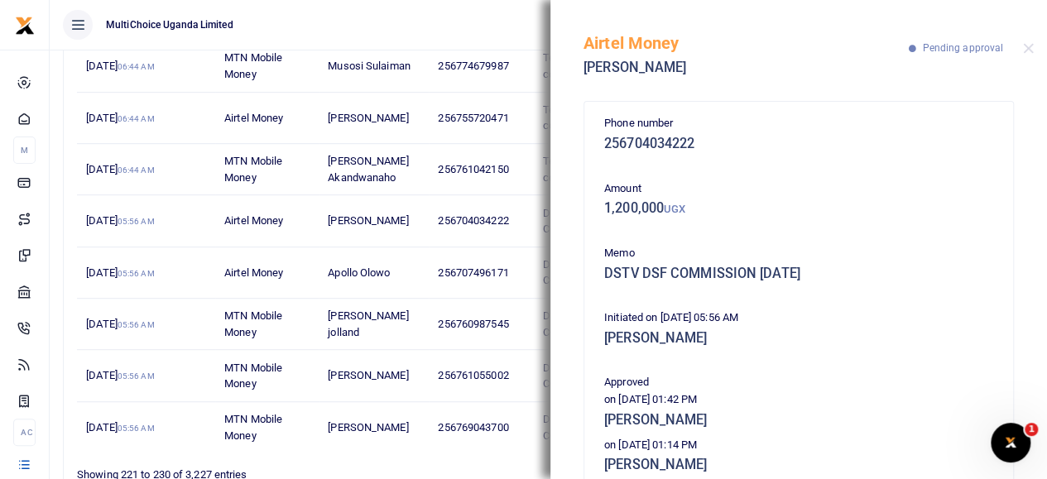
scroll to position [165, 0]
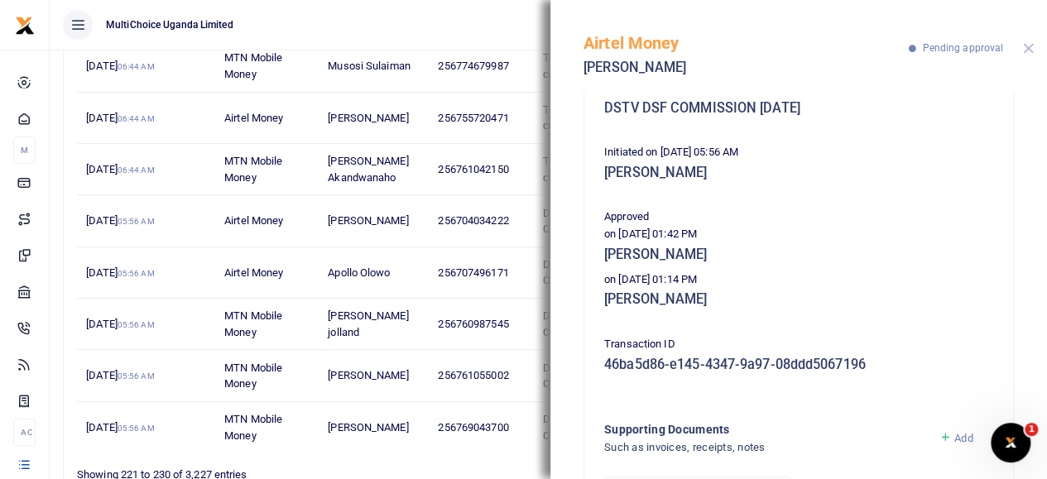
click at [1031, 47] on button "Close" at bounding box center [1028, 48] width 11 height 11
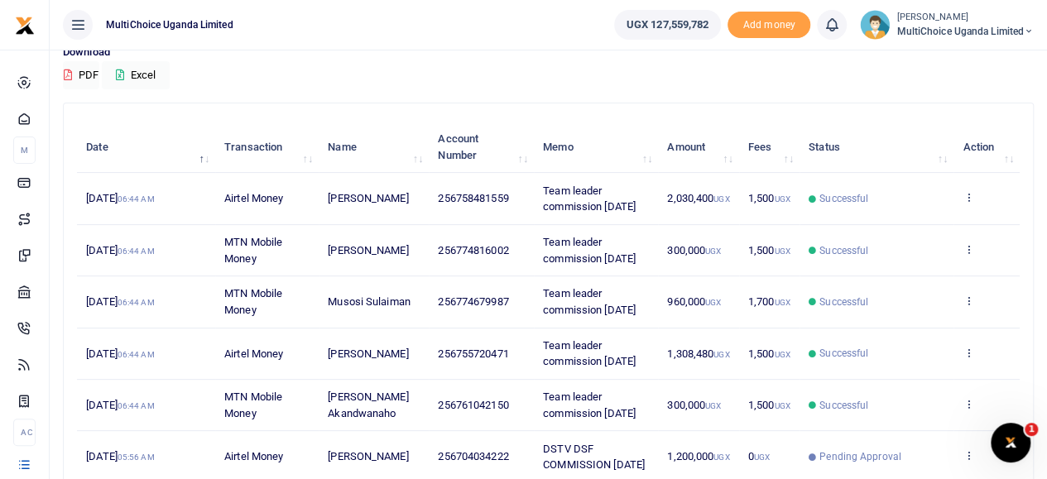
scroll to position [371, 0]
